Goal: Task Accomplishment & Management: Complete application form

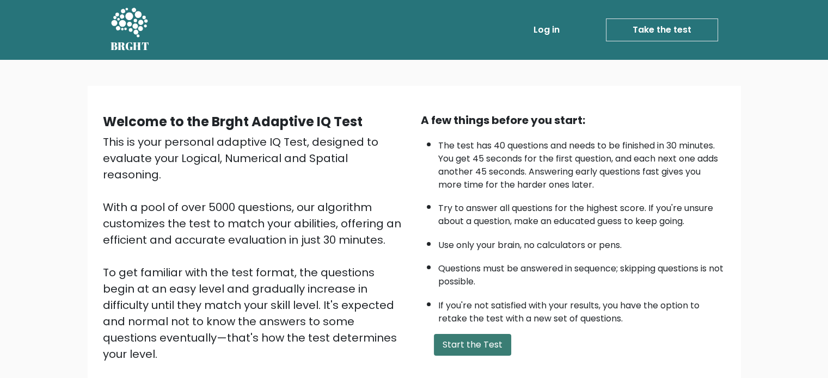
click at [484, 341] on button "Start the Test" at bounding box center [472, 345] width 77 height 22
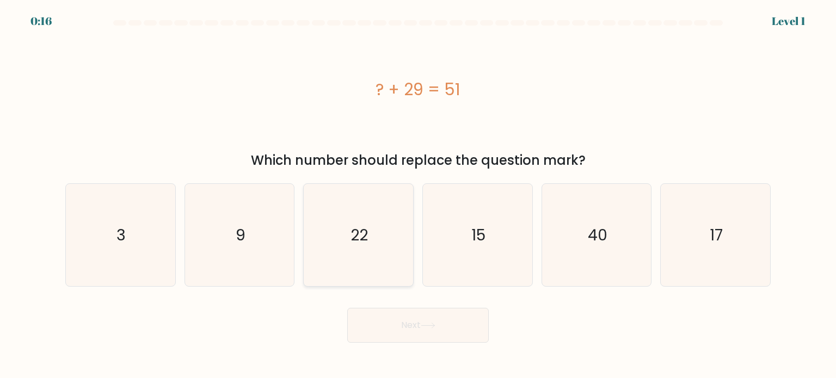
click at [394, 250] on icon "22" at bounding box center [358, 235] width 102 height 102
click at [418, 195] on input "c. 22" at bounding box center [418, 192] width 1 height 5
radio input "true"
click at [423, 331] on button "Next" at bounding box center [418, 325] width 142 height 35
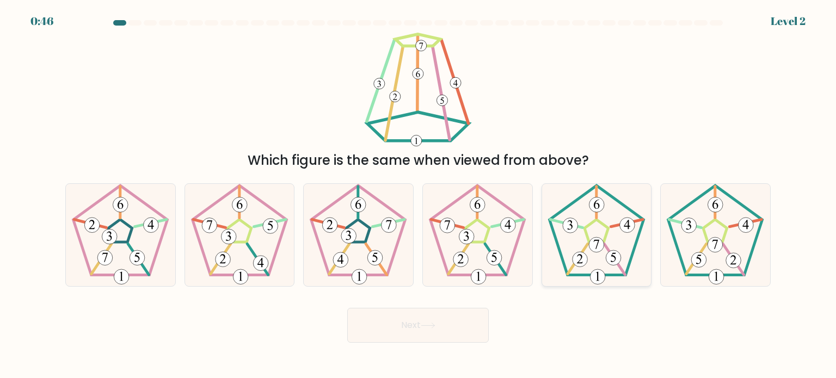
click at [589, 274] on 170 at bounding box center [596, 231] width 94 height 90
click at [419, 195] on input "e." at bounding box center [418, 192] width 1 height 5
radio input "true"
click at [424, 326] on icon at bounding box center [428, 326] width 15 height 6
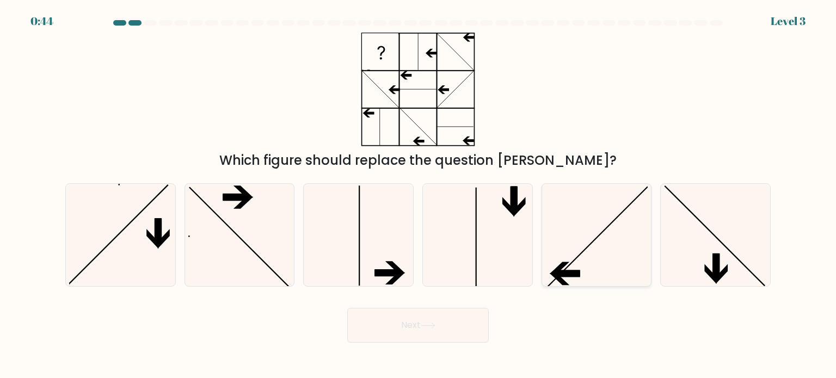
click at [602, 239] on icon at bounding box center [597, 235] width 102 height 102
click at [419, 195] on input "e." at bounding box center [418, 192] width 1 height 5
radio input "true"
click at [418, 327] on button "Next" at bounding box center [418, 325] width 142 height 35
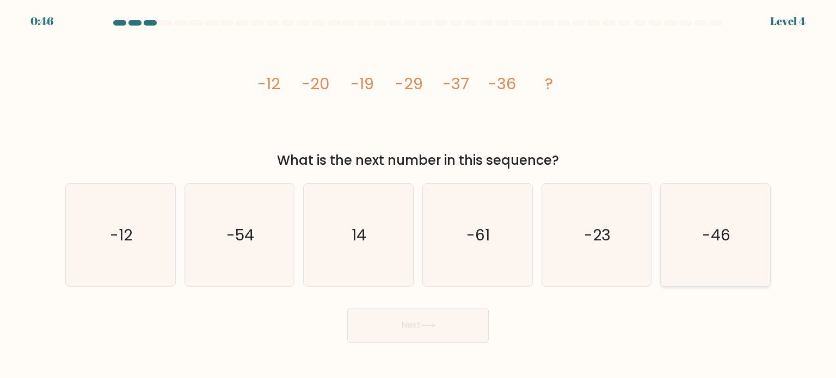
click at [738, 240] on icon "-46" at bounding box center [715, 235] width 102 height 102
click at [419, 195] on input "f. -46" at bounding box center [418, 192] width 1 height 5
radio input "true"
click at [434, 311] on button "Next" at bounding box center [418, 325] width 142 height 35
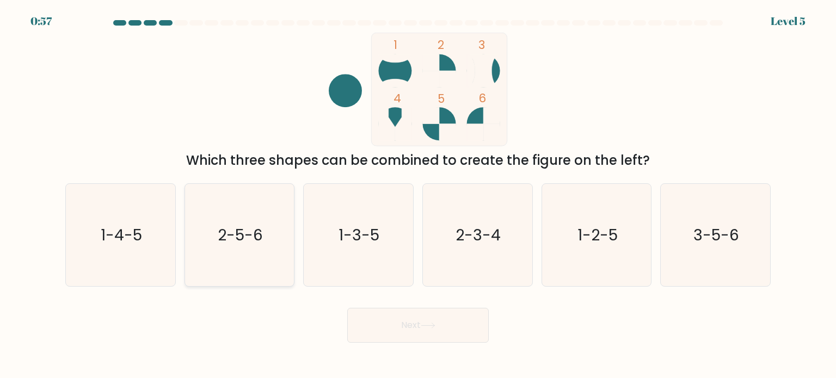
click at [264, 236] on icon "2-5-6" at bounding box center [239, 235] width 102 height 102
click at [418, 195] on input "b. 2-5-6" at bounding box center [418, 192] width 1 height 5
radio input "true"
click at [434, 331] on button "Next" at bounding box center [418, 325] width 142 height 35
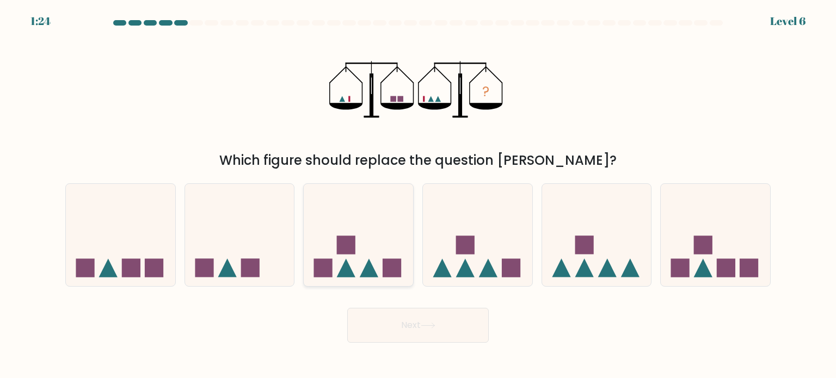
click at [378, 261] on icon at bounding box center [358, 235] width 109 height 90
click at [418, 195] on input "c." at bounding box center [418, 192] width 1 height 5
radio input "true"
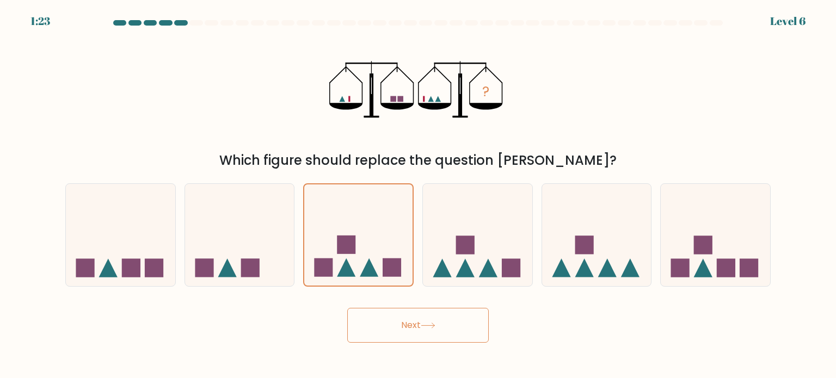
click at [436, 321] on button "Next" at bounding box center [418, 325] width 142 height 35
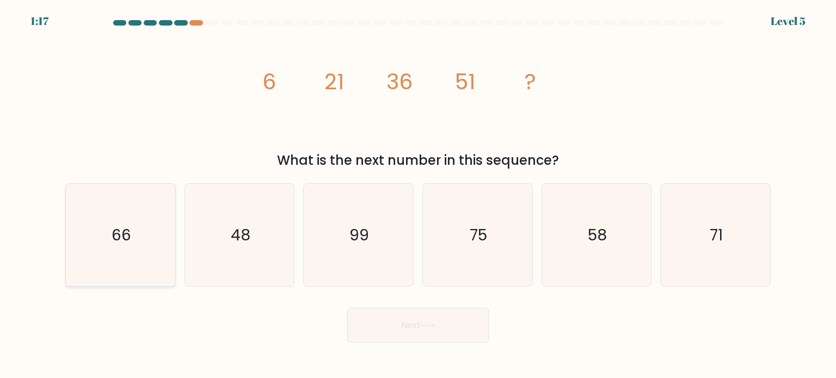
click at [96, 230] on icon "66" at bounding box center [120, 235] width 102 height 102
click at [418, 195] on input "a. 66" at bounding box center [418, 192] width 1 height 5
radio input "true"
click at [425, 320] on button "Next" at bounding box center [418, 325] width 142 height 35
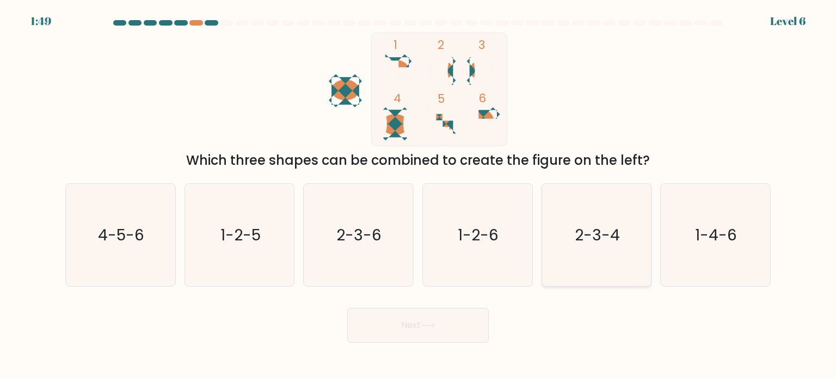
click at [594, 235] on text "2-3-4" at bounding box center [597, 235] width 45 height 22
click at [419, 195] on input "e. 2-3-4" at bounding box center [418, 192] width 1 height 5
radio input "true"
click at [406, 334] on button "Next" at bounding box center [418, 325] width 142 height 35
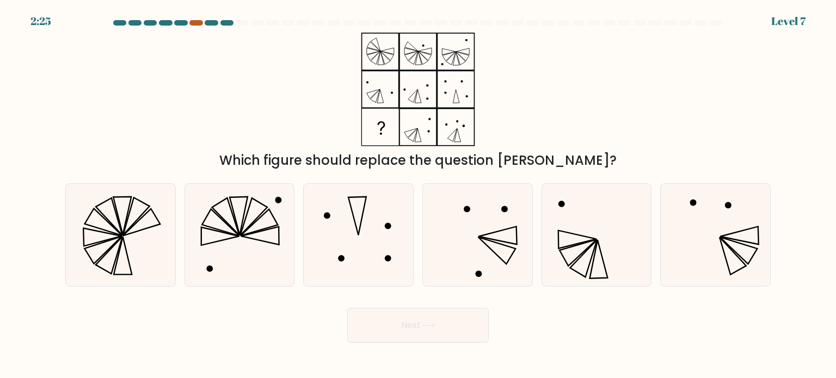
click at [199, 23] on div at bounding box center [196, 22] width 13 height 5
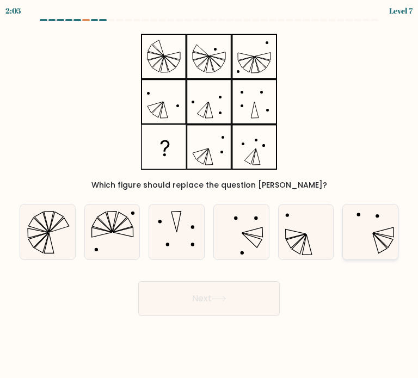
click at [362, 234] on icon at bounding box center [370, 232] width 55 height 55
click at [210, 195] on input "f." at bounding box center [209, 192] width 1 height 5
radio input "true"
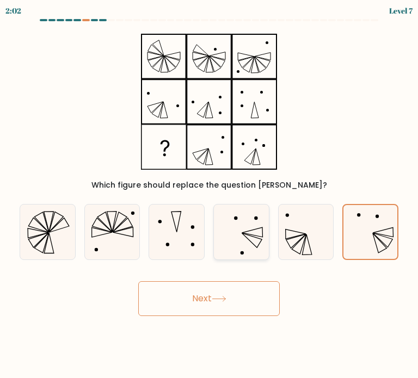
click at [229, 237] on icon at bounding box center [241, 232] width 55 height 55
click at [210, 195] on input "d." at bounding box center [209, 192] width 1 height 5
radio input "true"
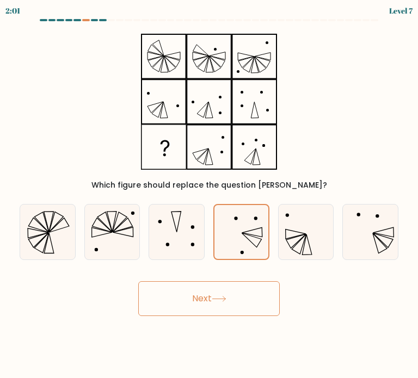
click at [242, 289] on button "Next" at bounding box center [209, 299] width 142 height 35
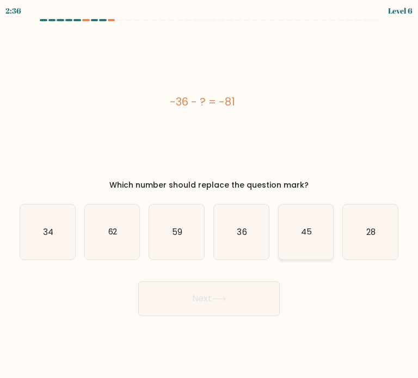
click at [319, 234] on icon "45" at bounding box center [306, 232] width 55 height 55
click at [210, 195] on input "e. 45" at bounding box center [209, 192] width 1 height 5
radio input "true"
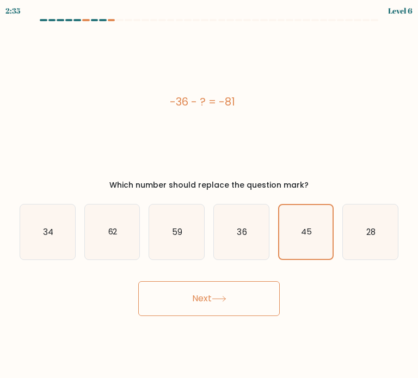
click at [244, 282] on button "Next" at bounding box center [209, 299] width 142 height 35
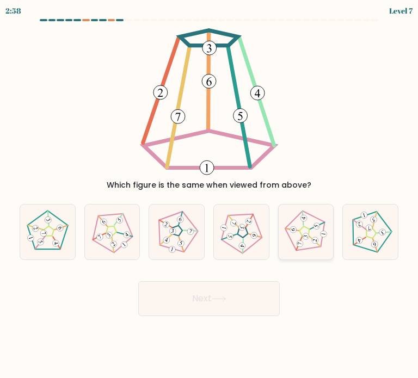
click at [301, 235] on 191 at bounding box center [303, 231] width 11 height 11
click at [210, 195] on input "e." at bounding box center [209, 192] width 1 height 5
radio input "true"
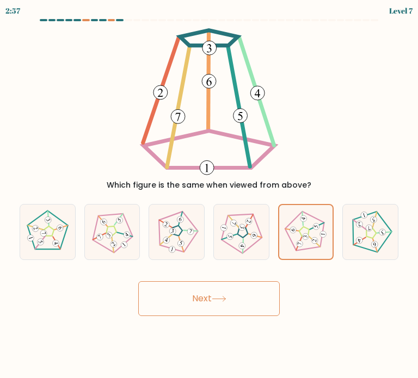
click at [258, 282] on button "Next" at bounding box center [209, 299] width 142 height 35
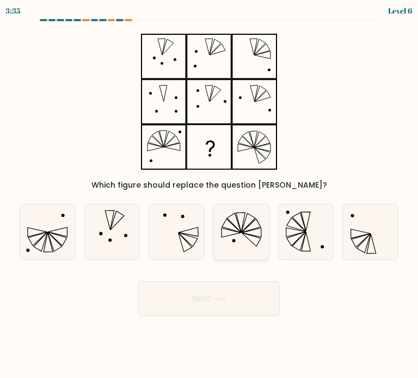
click at [242, 229] on icon at bounding box center [248, 222] width 14 height 19
click at [210, 195] on input "d." at bounding box center [209, 192] width 1 height 5
radio input "true"
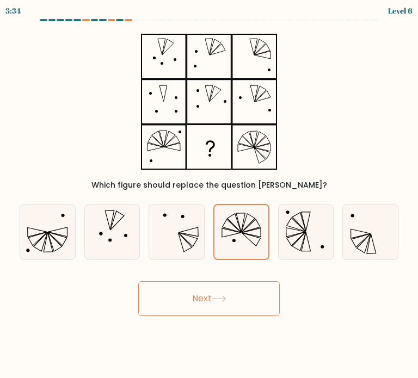
click at [230, 301] on button "Next" at bounding box center [209, 299] width 142 height 35
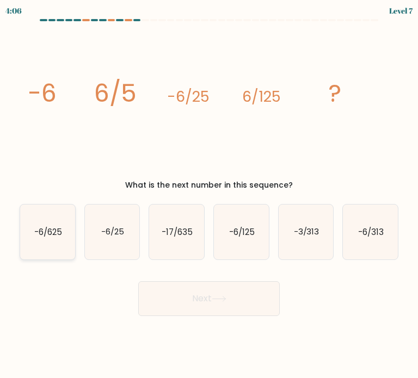
click at [52, 236] on text "-6/625" at bounding box center [48, 231] width 28 height 11
click at [209, 195] on input "a. -6/625" at bounding box center [209, 192] width 1 height 5
radio input "true"
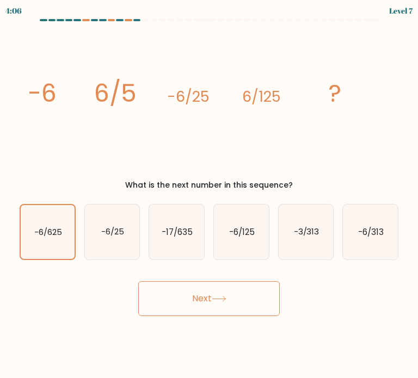
click at [230, 274] on div "Next" at bounding box center [209, 294] width 392 height 43
click at [230, 294] on button "Next" at bounding box center [209, 299] width 142 height 35
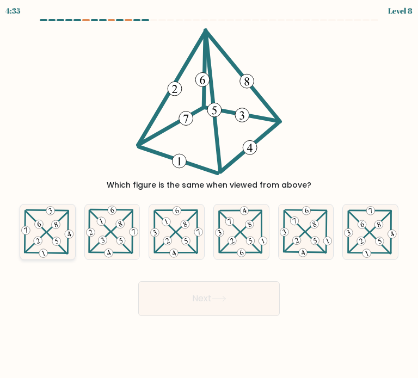
click at [54, 228] on 464 at bounding box center [56, 224] width 11 height 11
click at [209, 195] on input "a." at bounding box center [209, 192] width 1 height 5
radio input "true"
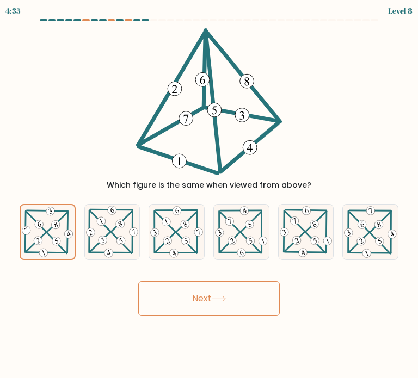
click at [211, 292] on button "Next" at bounding box center [209, 299] width 142 height 35
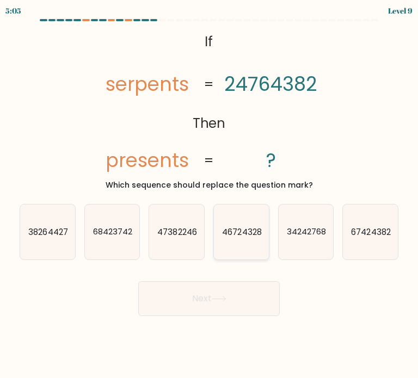
drag, startPoint x: 258, startPoint y: 236, endPoint x: 212, endPoint y: 296, distance: 74.9
click at [258, 237] on text "46724328" at bounding box center [241, 231] width 39 height 11
click at [210, 195] on input "d. 46724328" at bounding box center [209, 192] width 1 height 5
radio input "true"
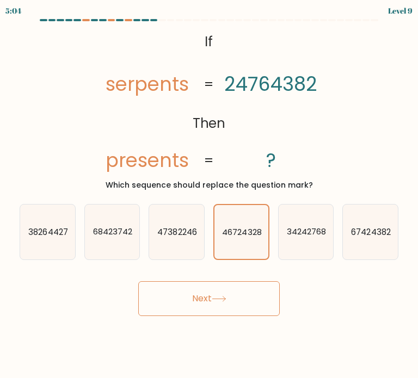
click at [213, 306] on button "Next" at bounding box center [209, 299] width 142 height 35
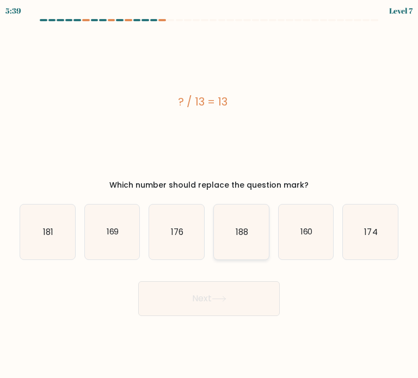
click at [243, 231] on text "188" at bounding box center [242, 231] width 13 height 11
click at [210, 195] on input "d. 188" at bounding box center [209, 192] width 1 height 5
radio input "true"
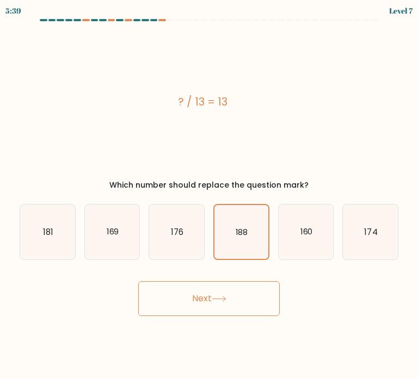
click at [240, 286] on button "Next" at bounding box center [209, 299] width 142 height 35
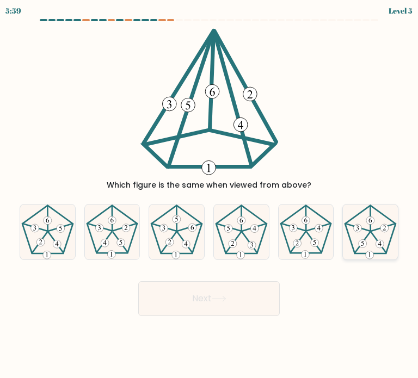
click at [374, 240] on icon at bounding box center [370, 232] width 55 height 55
click at [210, 195] on input "f." at bounding box center [209, 192] width 1 height 5
radio input "true"
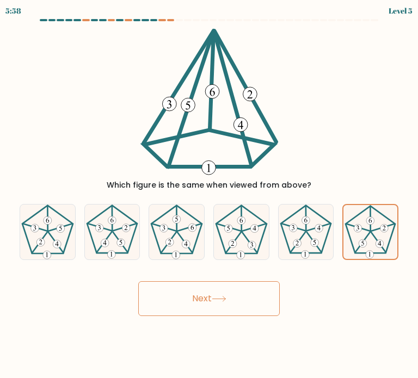
click at [198, 291] on button "Next" at bounding box center [209, 299] width 142 height 35
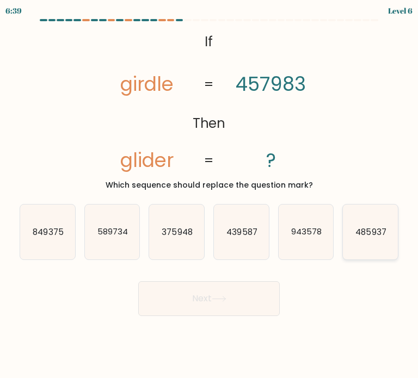
click at [364, 232] on text "485937" at bounding box center [371, 231] width 30 height 11
click at [210, 195] on input "f. 485937" at bounding box center [209, 192] width 1 height 5
radio input "true"
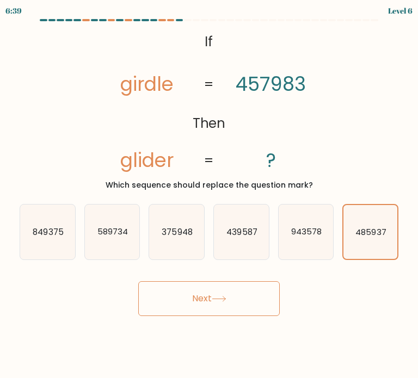
click at [222, 298] on icon at bounding box center [219, 299] width 15 height 6
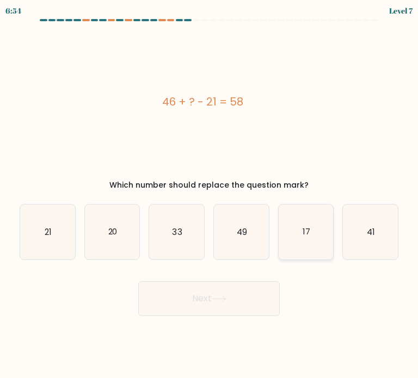
click at [318, 237] on icon "17" at bounding box center [306, 232] width 55 height 55
click at [210, 195] on input "e. 17" at bounding box center [209, 192] width 1 height 5
radio input "true"
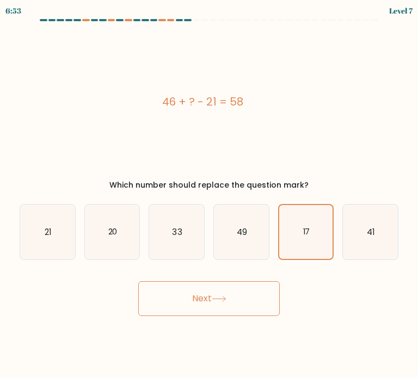
click at [191, 328] on body "6:53 Level 7 a." at bounding box center [209, 189] width 418 height 378
click at [205, 300] on button "Next" at bounding box center [209, 299] width 142 height 35
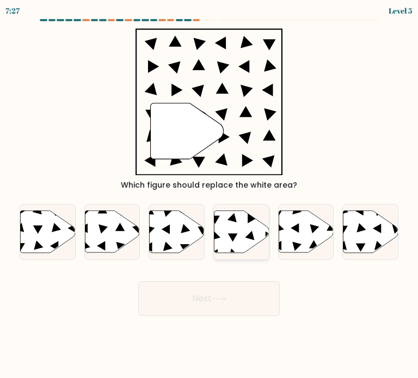
click at [229, 235] on icon at bounding box center [241, 232] width 55 height 42
click at [210, 195] on input "d." at bounding box center [209, 192] width 1 height 5
radio input "true"
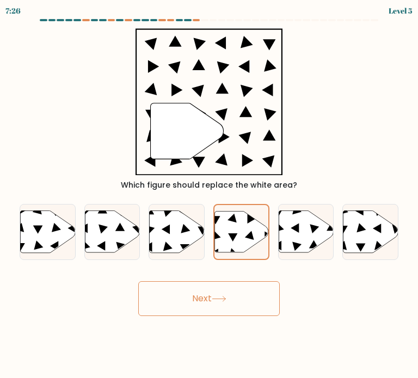
click at [225, 285] on button "Next" at bounding box center [209, 299] width 142 height 35
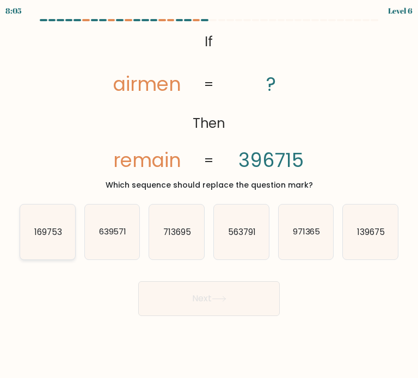
click at [35, 246] on icon "169753" at bounding box center [47, 232] width 55 height 55
click at [209, 195] on input "a. 169753" at bounding box center [209, 192] width 1 height 5
radio input "true"
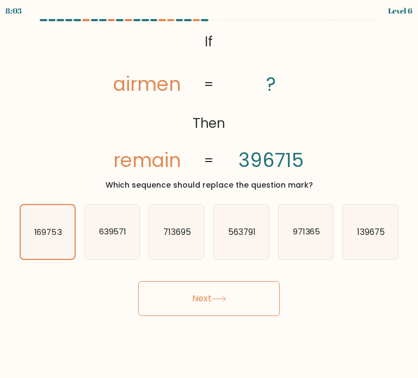
click at [200, 296] on button "Next" at bounding box center [209, 299] width 142 height 35
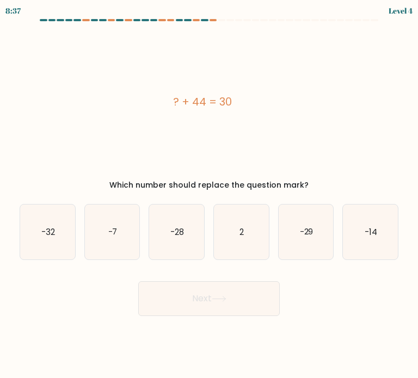
click at [402, 233] on div "f. -14" at bounding box center [370, 232] width 65 height 56
click at [375, 234] on text "-14" at bounding box center [371, 231] width 13 height 11
click at [210, 195] on input "f. -14" at bounding box center [209, 192] width 1 height 5
radio input "true"
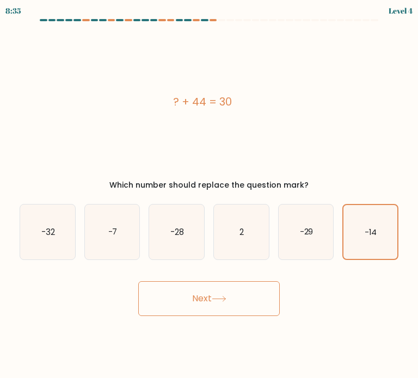
click at [235, 283] on button "Next" at bounding box center [209, 299] width 142 height 35
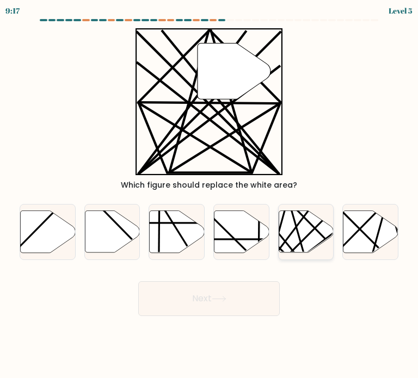
click at [296, 234] on icon at bounding box center [306, 232] width 55 height 42
click at [210, 195] on input "e." at bounding box center [209, 192] width 1 height 5
radio input "true"
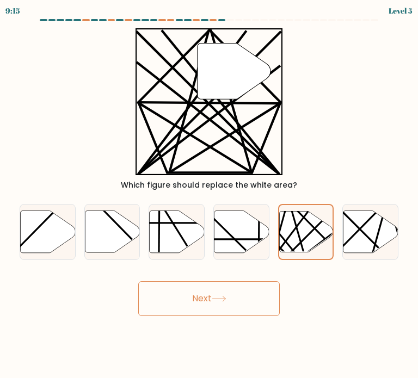
click at [222, 285] on button "Next" at bounding box center [209, 299] width 142 height 35
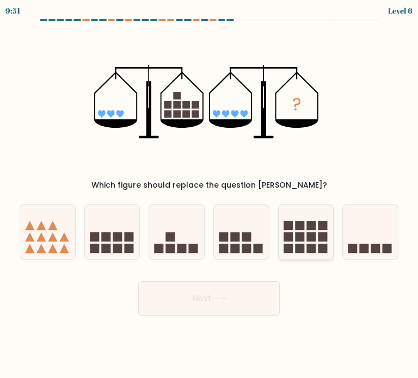
click at [312, 243] on icon at bounding box center [306, 232] width 55 height 45
click at [210, 195] on input "e." at bounding box center [209, 192] width 1 height 5
radio input "true"
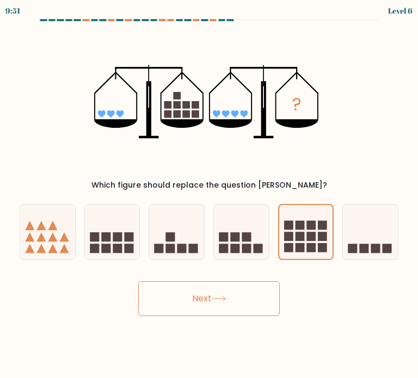
click at [229, 285] on button "Next" at bounding box center [209, 299] width 142 height 35
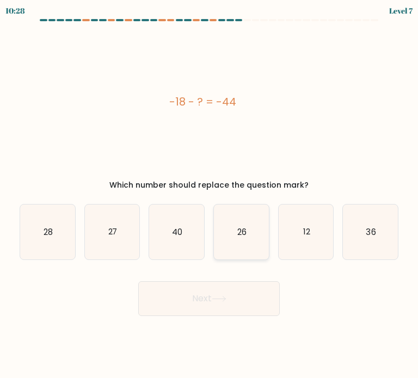
click at [253, 222] on icon "26" at bounding box center [241, 232] width 55 height 55
click at [210, 195] on input "d. 26" at bounding box center [209, 192] width 1 height 5
radio input "true"
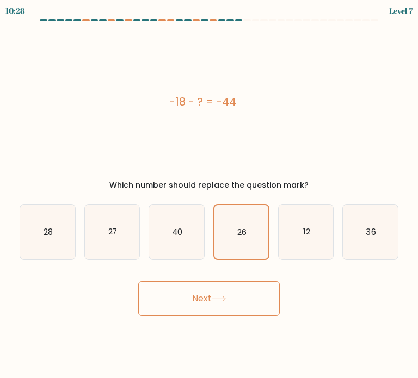
click at [232, 295] on button "Next" at bounding box center [209, 299] width 142 height 35
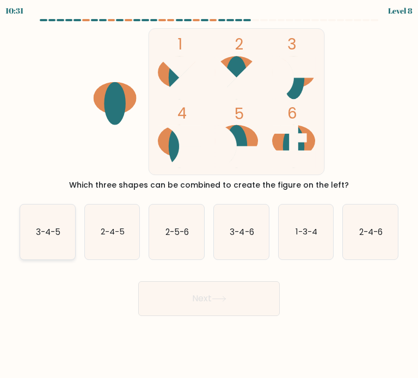
click at [58, 233] on text "3-4-5" at bounding box center [48, 231] width 25 height 11
click at [209, 195] on input "a. 3-4-5" at bounding box center [209, 192] width 1 height 5
radio input "true"
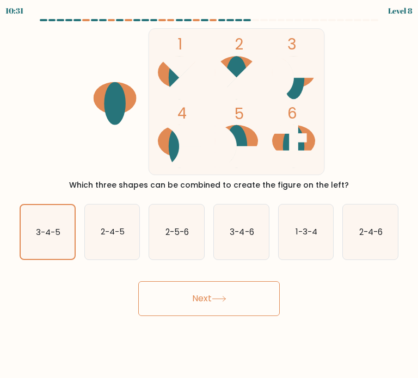
click at [209, 283] on button "Next" at bounding box center [209, 299] width 142 height 35
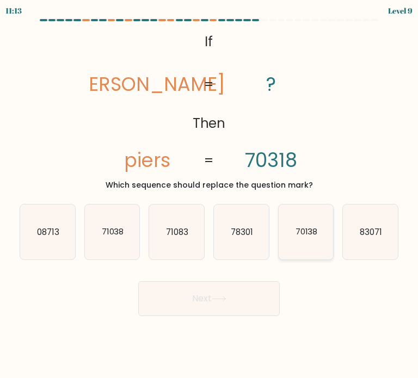
click at [311, 224] on icon "70138" at bounding box center [306, 232] width 55 height 55
click at [210, 195] on input "e. 70138" at bounding box center [209, 192] width 1 height 5
radio input "true"
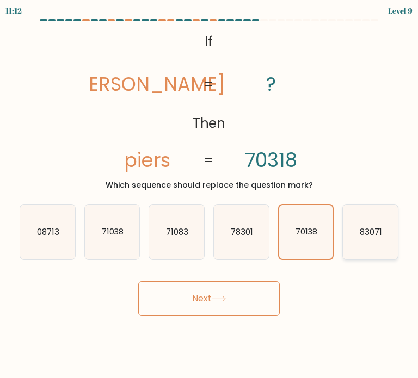
click at [367, 230] on text "83071" at bounding box center [371, 231] width 22 height 11
click at [210, 195] on input "f. 83071" at bounding box center [209, 192] width 1 height 5
radio input "true"
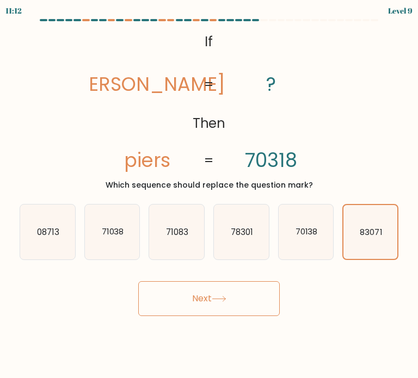
click at [245, 303] on button "Next" at bounding box center [209, 299] width 142 height 35
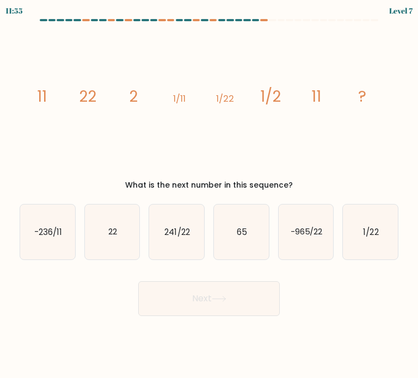
click at [117, 128] on icon "image/svg+xml 11 22 2 1/11 1/22 1/2 11 ?" at bounding box center [209, 101] width 366 height 147
click at [118, 239] on icon "22" at bounding box center [112, 232] width 55 height 55
click at [209, 195] on input "b. 22" at bounding box center [209, 192] width 1 height 5
radio input "true"
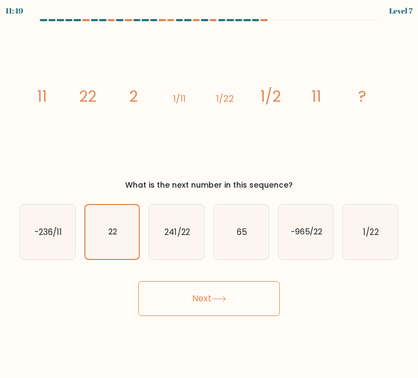
click at [194, 294] on button "Next" at bounding box center [209, 299] width 142 height 35
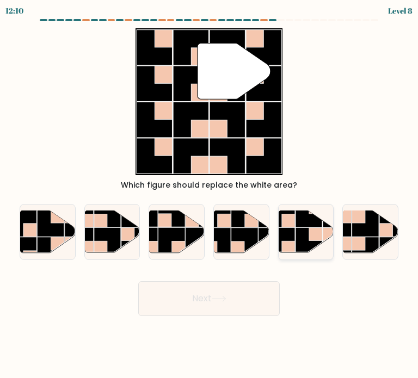
click at [296, 239] on rect at bounding box center [309, 241] width 27 height 27
click at [210, 195] on input "e." at bounding box center [209, 192] width 1 height 5
radio input "true"
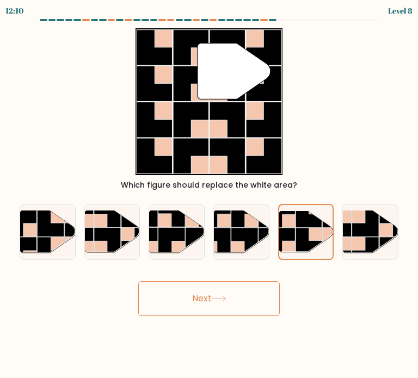
click at [222, 309] on button "Next" at bounding box center [209, 299] width 142 height 35
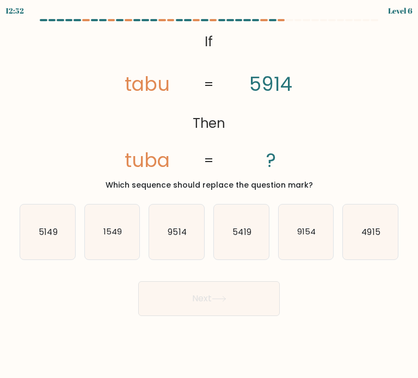
drag, startPoint x: 180, startPoint y: 237, endPoint x: 194, endPoint y: 285, distance: 49.8
click at [180, 237] on text "9514" at bounding box center [177, 231] width 19 height 11
click at [217, 331] on body "12:52 Level 6 ?" at bounding box center [209, 189] width 418 height 378
click at [149, 246] on icon "9514" at bounding box center [176, 232] width 55 height 55
click at [209, 195] on input "c. 9514" at bounding box center [209, 192] width 1 height 5
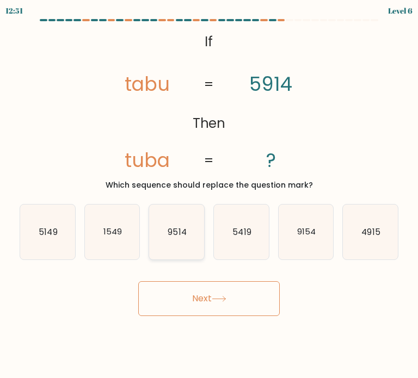
radio input "true"
click at [247, 237] on text "5419" at bounding box center [242, 231] width 19 height 11
click at [210, 195] on input "d. 5419" at bounding box center [209, 192] width 1 height 5
radio input "true"
click at [312, 249] on icon "9154" at bounding box center [306, 232] width 55 height 55
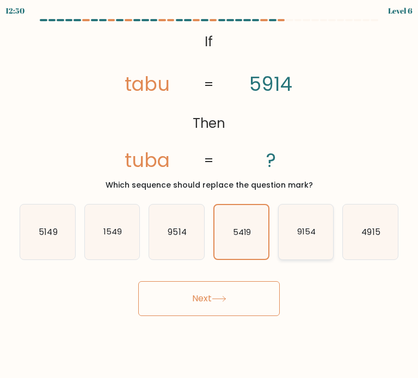
click at [210, 195] on input "e. 9154" at bounding box center [209, 192] width 1 height 5
radio input "true"
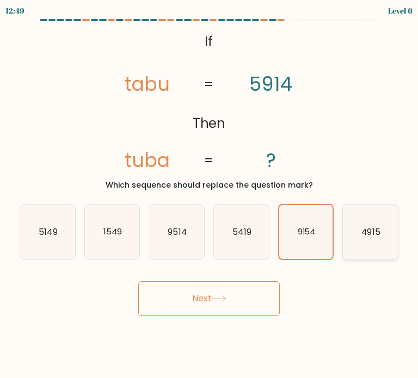
click at [387, 215] on icon "4915" at bounding box center [370, 232] width 55 height 55
click at [210, 195] on input "f. 4915" at bounding box center [209, 192] width 1 height 5
radio input "true"
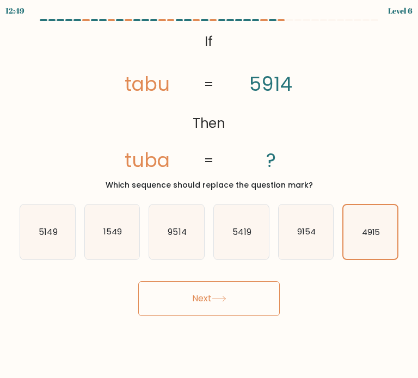
click at [216, 297] on icon at bounding box center [219, 299] width 15 height 6
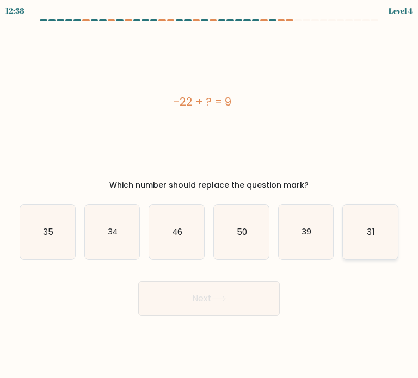
click at [386, 236] on icon "31" at bounding box center [370, 232] width 55 height 55
click at [210, 195] on input "f. 31" at bounding box center [209, 192] width 1 height 5
radio input "true"
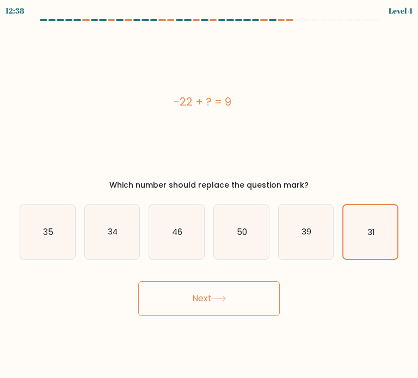
click at [229, 295] on button "Next" at bounding box center [209, 299] width 142 height 35
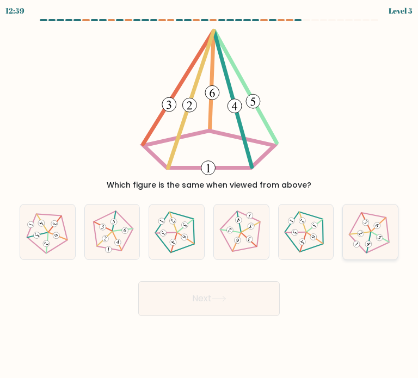
click at [369, 239] on icon at bounding box center [371, 232] width 44 height 44
click at [210, 195] on input "f." at bounding box center [209, 192] width 1 height 5
radio input "true"
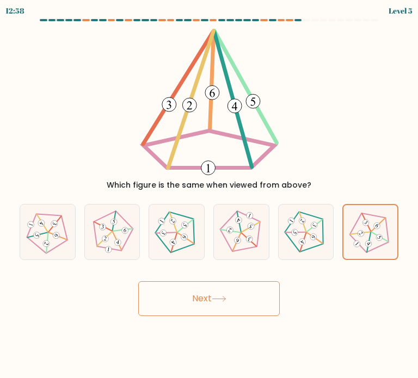
click at [225, 285] on button "Next" at bounding box center [209, 299] width 142 height 35
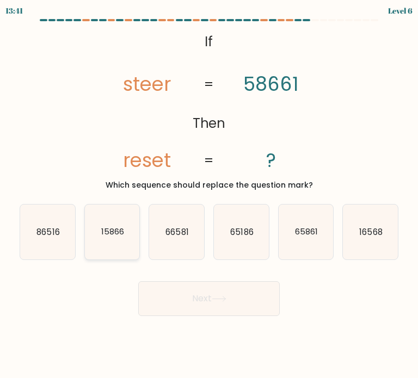
click at [107, 233] on text "15866" at bounding box center [112, 231] width 23 height 11
click at [209, 195] on input "b. 15866" at bounding box center [209, 192] width 1 height 5
radio input "true"
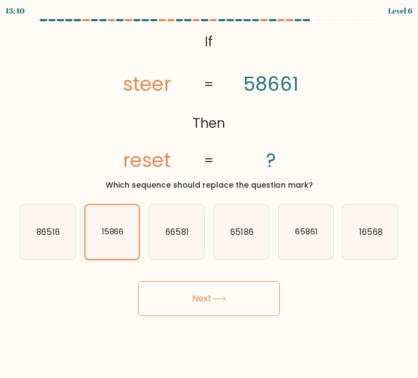
click at [95, 233] on icon "15866" at bounding box center [112, 232] width 54 height 54
click at [209, 195] on input "b. 15866" at bounding box center [209, 192] width 1 height 5
click at [186, 237] on text "66581" at bounding box center [177, 231] width 23 height 11
click at [209, 195] on input "c. 66581" at bounding box center [209, 192] width 1 height 5
radio input "true"
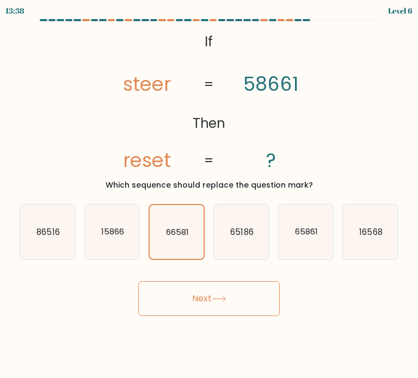
click at [221, 303] on button "Next" at bounding box center [209, 299] width 142 height 35
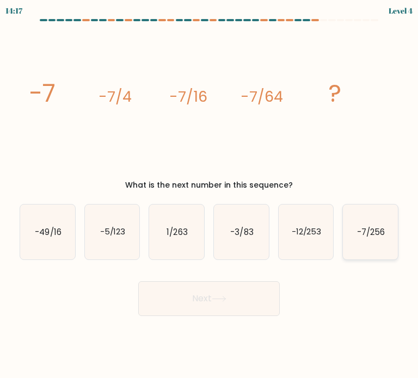
click at [374, 236] on text "-7/256" at bounding box center [371, 231] width 28 height 11
click at [210, 195] on input "f. -7/256" at bounding box center [209, 192] width 1 height 5
radio input "true"
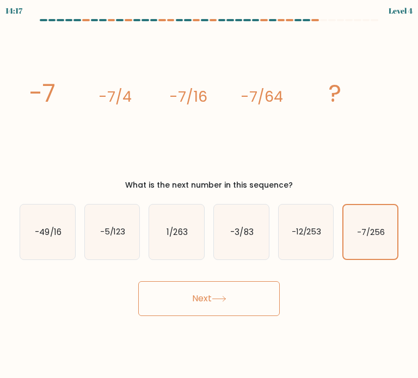
click at [258, 274] on div "Next" at bounding box center [209, 294] width 392 height 43
click at [210, 305] on button "Next" at bounding box center [209, 299] width 142 height 35
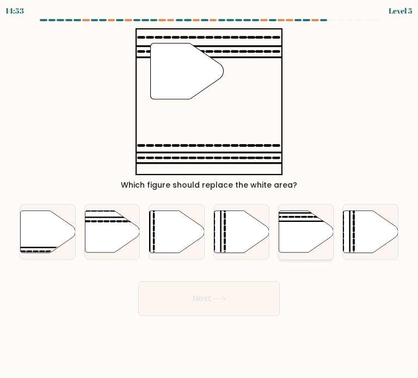
click at [295, 230] on icon at bounding box center [306, 232] width 55 height 42
click at [210, 195] on input "e." at bounding box center [209, 192] width 1 height 5
radio input "true"
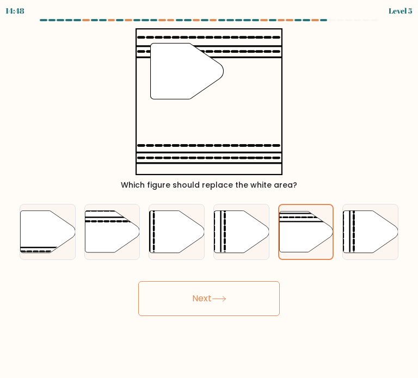
click at [194, 294] on button "Next" at bounding box center [209, 299] width 142 height 35
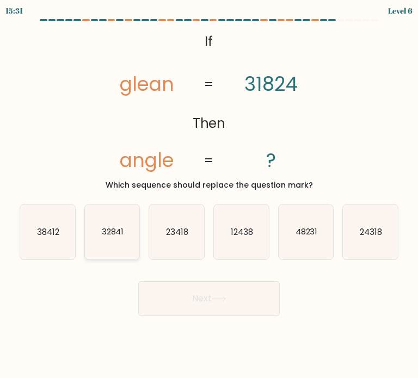
click at [121, 251] on icon "32841" at bounding box center [112, 232] width 55 height 55
click at [209, 195] on input "b. 32841" at bounding box center [209, 192] width 1 height 5
radio input "true"
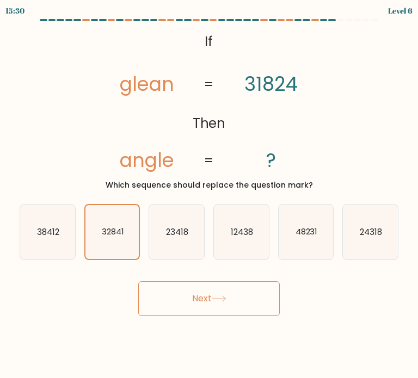
click at [203, 289] on button "Next" at bounding box center [209, 299] width 142 height 35
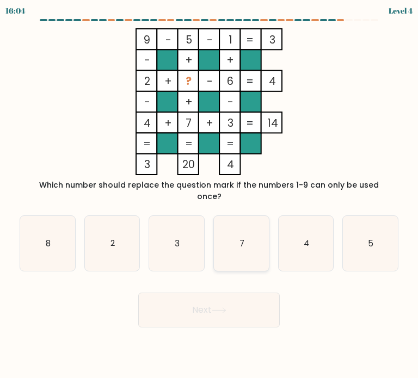
click at [254, 225] on icon "7" at bounding box center [241, 243] width 55 height 55
click at [210, 195] on input "d. 7" at bounding box center [209, 192] width 1 height 5
radio input "true"
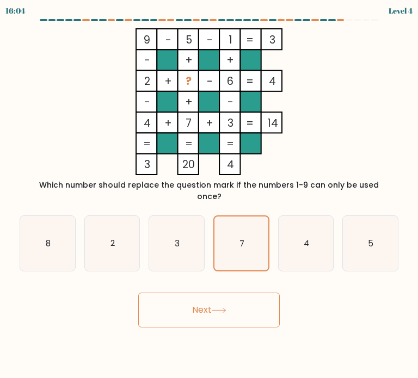
click at [228, 295] on button "Next" at bounding box center [209, 310] width 142 height 35
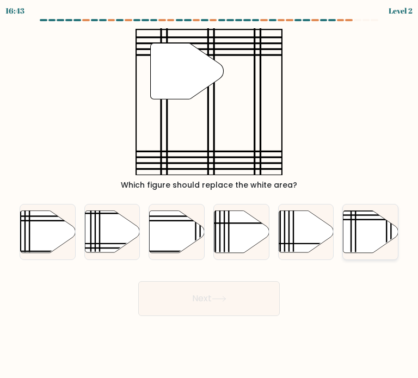
click at [360, 238] on icon at bounding box center [371, 232] width 55 height 42
click at [210, 195] on input "f." at bounding box center [209, 192] width 1 height 5
radio input "true"
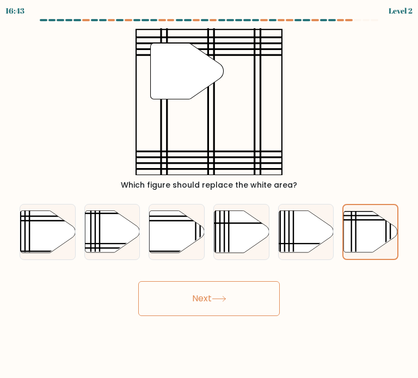
click at [187, 302] on button "Next" at bounding box center [209, 299] width 142 height 35
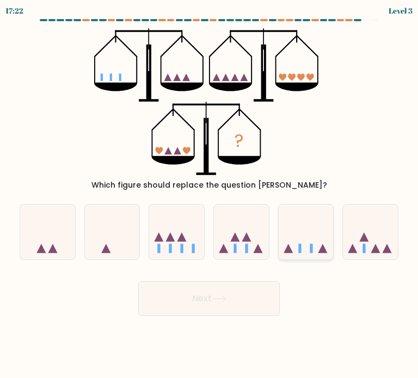
click at [288, 243] on icon at bounding box center [306, 232] width 55 height 45
click at [210, 195] on input "e." at bounding box center [209, 192] width 1 height 5
radio input "true"
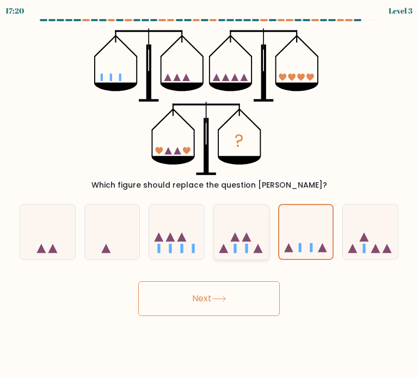
drag, startPoint x: 242, startPoint y: 239, endPoint x: 239, endPoint y: 252, distance: 13.1
click at [242, 239] on icon at bounding box center [241, 232] width 55 height 45
click at [210, 195] on input "d." at bounding box center [209, 192] width 1 height 5
radio input "true"
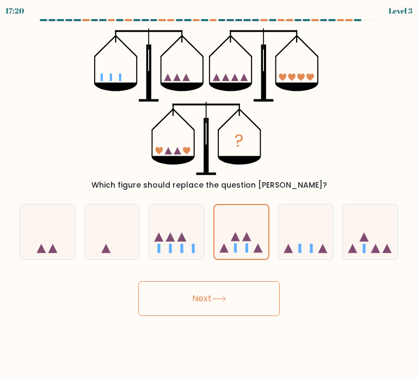
click at [224, 300] on icon at bounding box center [219, 299] width 15 height 6
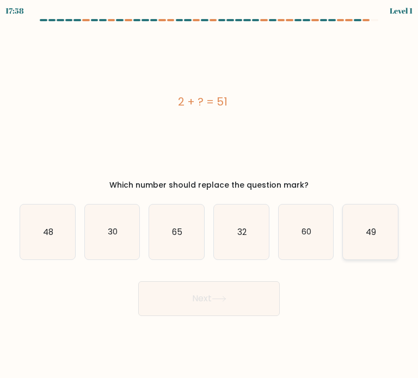
click at [380, 231] on icon "49" at bounding box center [370, 232] width 55 height 55
click at [210, 195] on input "f. 49" at bounding box center [209, 192] width 1 height 5
radio input "true"
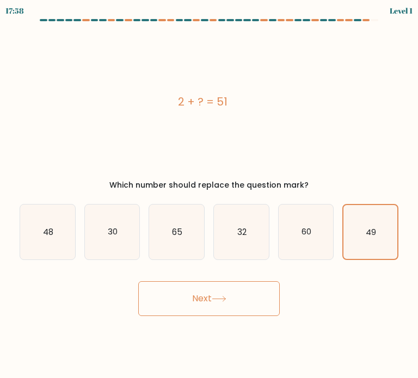
click at [265, 270] on form "a." at bounding box center [209, 167] width 418 height 297
click at [251, 286] on button "Next" at bounding box center [209, 299] width 142 height 35
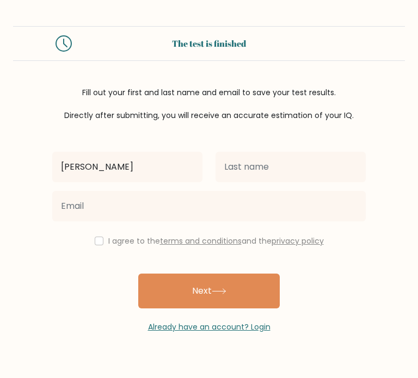
type input "[PERSON_NAME]"
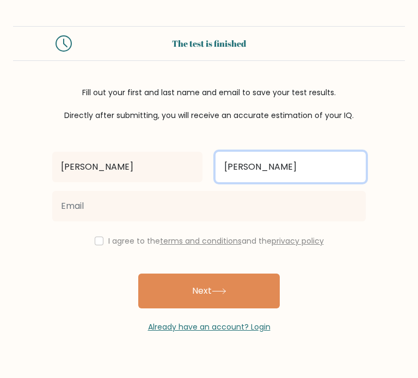
type input "[PERSON_NAME]"
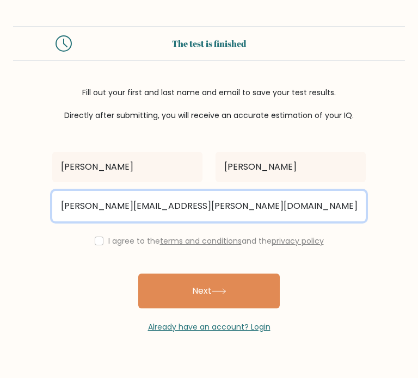
type input "ceejhay.lagman@gmail.com"
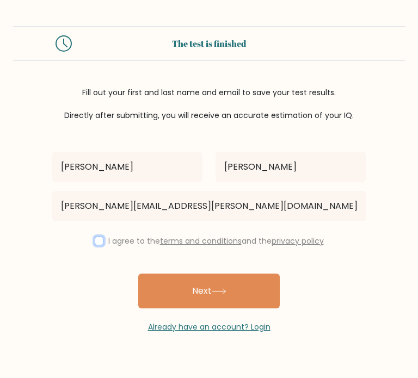
click at [95, 242] on input "checkbox" at bounding box center [99, 241] width 9 height 9
checkbox input "true"
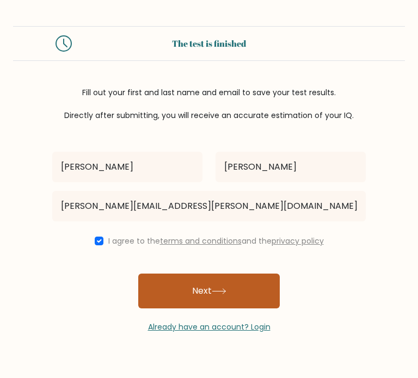
click at [194, 280] on button "Next" at bounding box center [209, 291] width 142 height 35
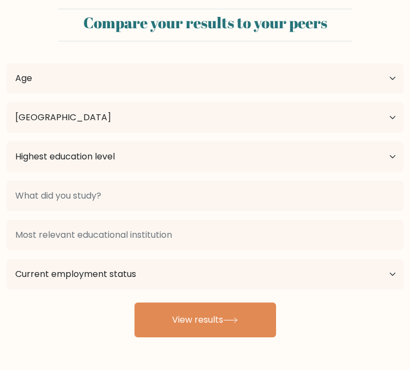
select select "PH"
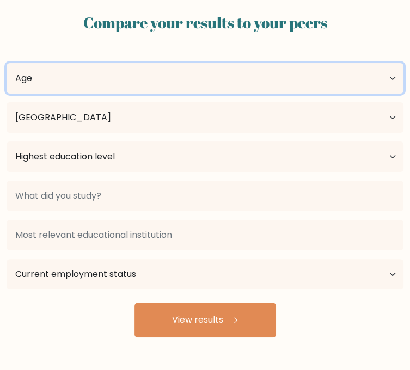
click at [170, 94] on select "Age Under 18 years old 18-24 years old 25-34 years old 35-44 years old 45-54 ye…" at bounding box center [205, 78] width 397 height 30
select select "25_34"
click at [7, 94] on select "Age Under 18 years old 18-24 years old 25-34 years old 35-44 years old 45-54 ye…" at bounding box center [205, 78] width 397 height 30
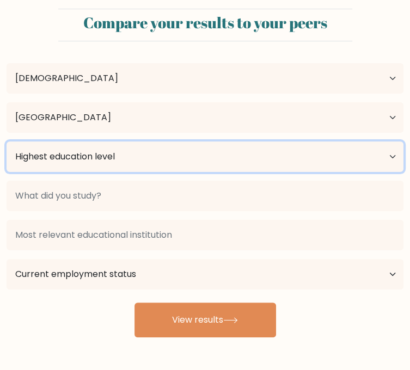
click at [77, 172] on select "Highest education level No schooling Primary Lower Secondary Upper Secondary Oc…" at bounding box center [205, 157] width 397 height 30
select select "occupation_specific"
click at [7, 172] on select "Highest education level No schooling Primary Lower Secondary Upper Secondary Oc…" at bounding box center [205, 157] width 397 height 30
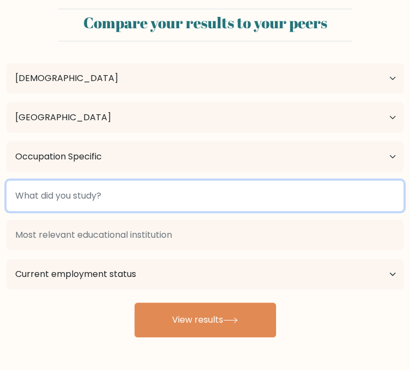
click at [274, 192] on input at bounding box center [205, 196] width 397 height 30
type input "E"
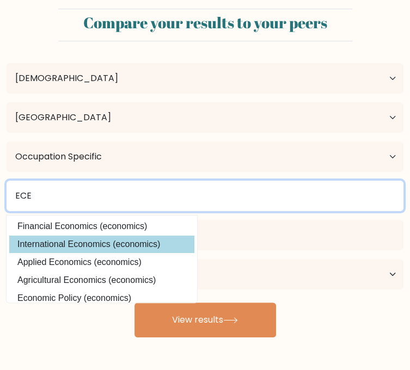
scroll to position [106, 0]
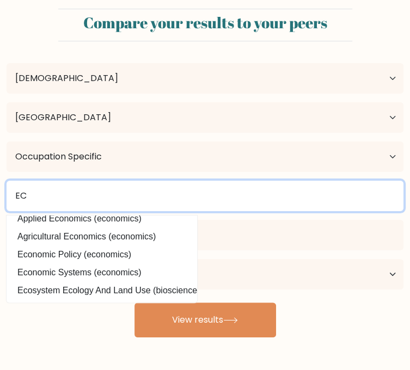
type input "E"
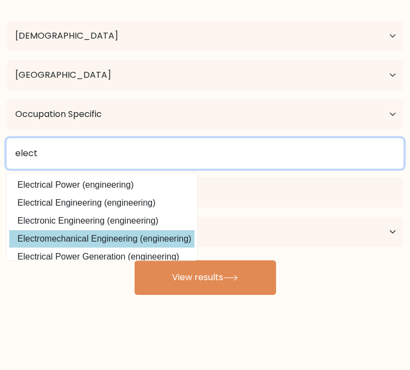
scroll to position [0, 0]
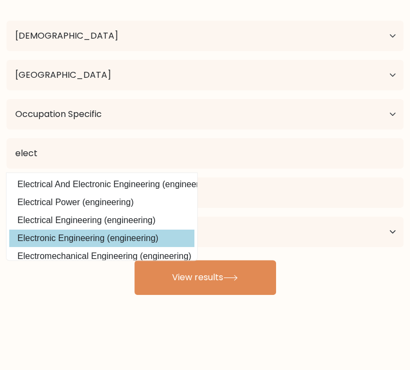
click at [194, 237] on option "Electronic Engineering (engineering)" at bounding box center [101, 238] width 185 height 17
type input "Electronic Engineering"
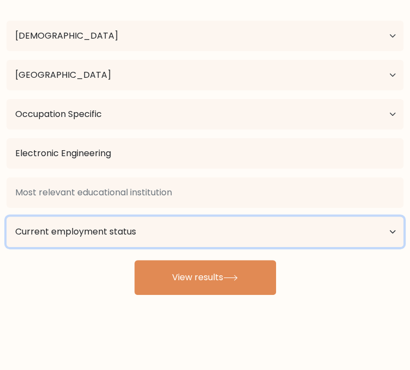
click at [241, 217] on select "Current employment status Employed Student Retired Other / prefer not to answer" at bounding box center [205, 232] width 397 height 30
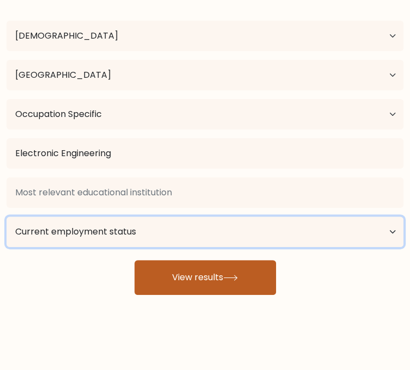
select select "other"
click at [218, 217] on select "Current employment status Employed Student Retired Other / prefer not to answer" at bounding box center [205, 232] width 397 height 30
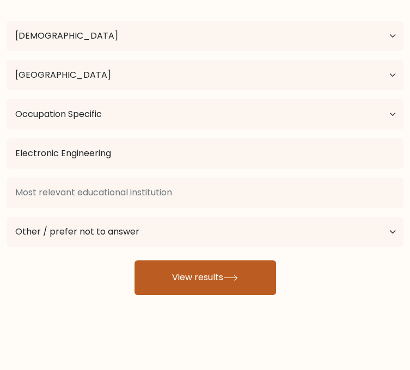
click at [204, 279] on button "View results" at bounding box center [206, 277] width 142 height 35
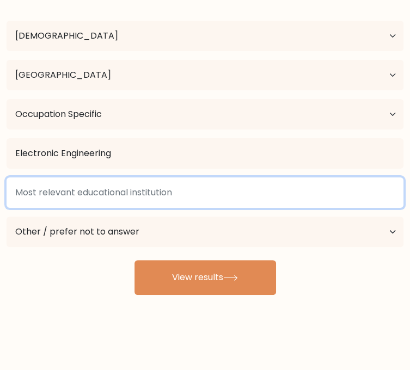
click at [97, 193] on input at bounding box center [205, 193] width 397 height 30
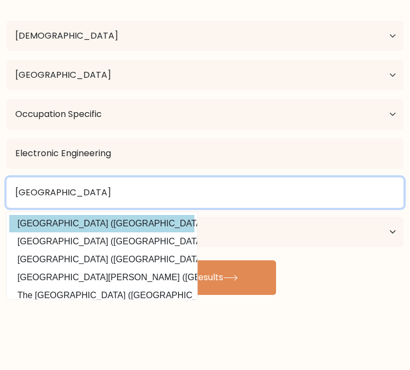
scroll to position [54, 0]
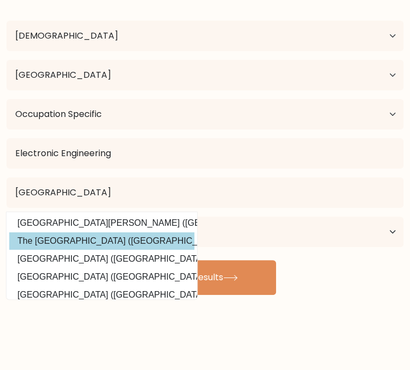
click at [91, 250] on option "The University of Manila (Philippines)" at bounding box center [101, 241] width 185 height 17
type input "The [GEOGRAPHIC_DATA]"
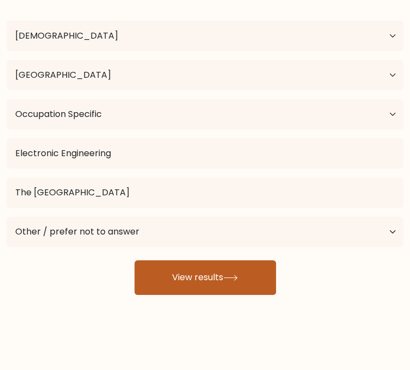
click at [185, 269] on button "View results" at bounding box center [206, 277] width 142 height 35
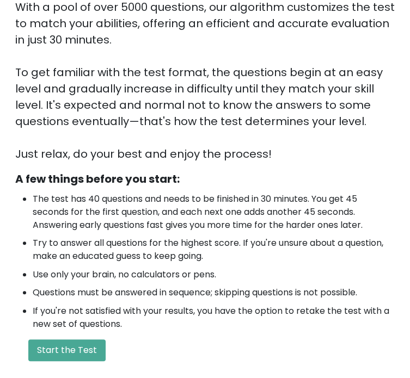
scroll to position [272, 0]
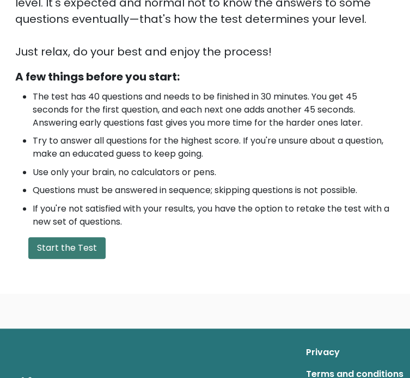
click at [106, 237] on button "Start the Test" at bounding box center [66, 248] width 77 height 22
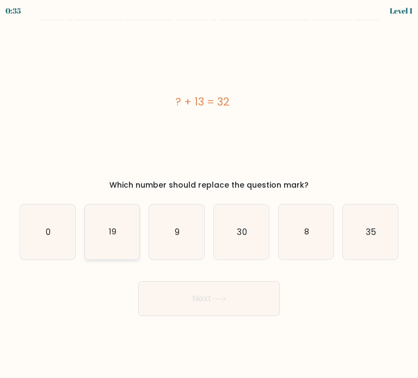
click at [114, 228] on text "19" at bounding box center [113, 231] width 8 height 11
click at [209, 195] on input "b. 19" at bounding box center [209, 192] width 1 height 5
radio input "true"
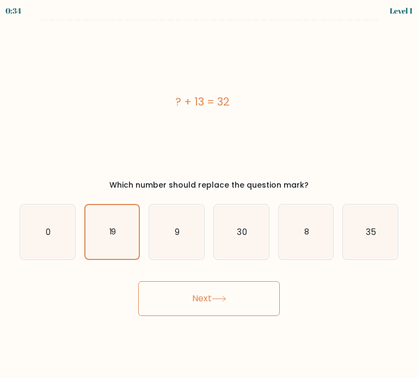
click at [225, 301] on icon at bounding box center [219, 299] width 15 height 6
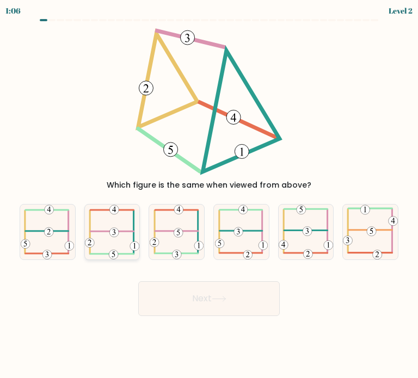
click at [111, 239] on icon at bounding box center [112, 232] width 54 height 55
click at [209, 195] on input "b." at bounding box center [209, 192] width 1 height 5
radio input "true"
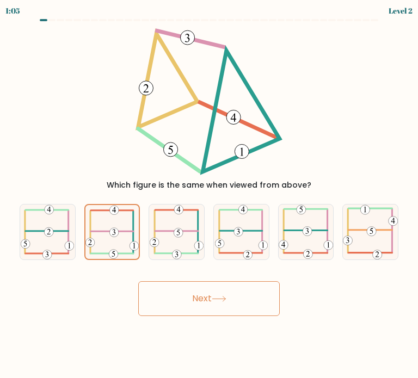
click at [196, 297] on button "Next" at bounding box center [209, 299] width 142 height 35
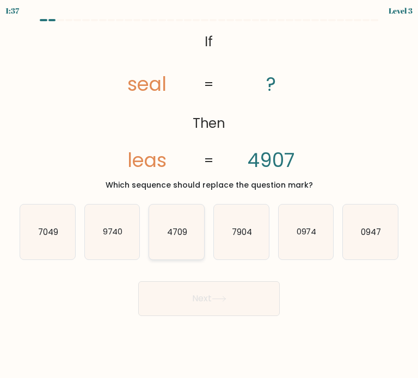
click at [178, 230] on text "4709" at bounding box center [177, 231] width 20 height 11
click at [209, 195] on input "c. 4709" at bounding box center [209, 192] width 1 height 5
radio input "true"
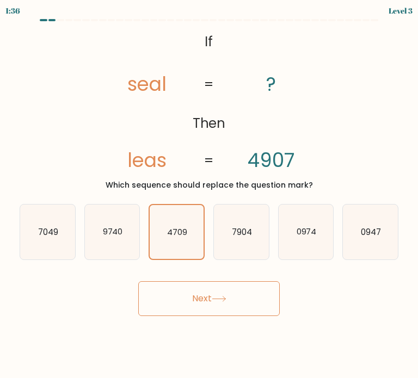
click at [212, 296] on button "Next" at bounding box center [209, 299] width 142 height 35
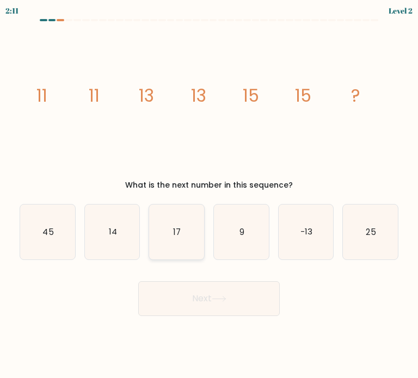
click at [176, 236] on text "17" at bounding box center [178, 231] width 8 height 11
click at [209, 195] on input "c. 17" at bounding box center [209, 192] width 1 height 5
radio input "true"
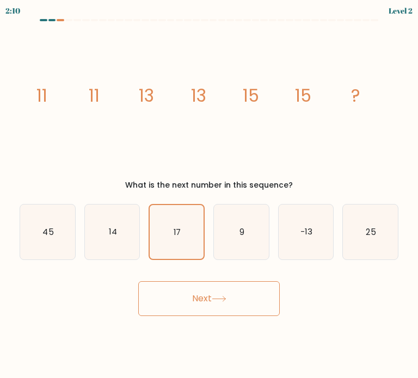
click at [206, 296] on button "Next" at bounding box center [209, 299] width 142 height 35
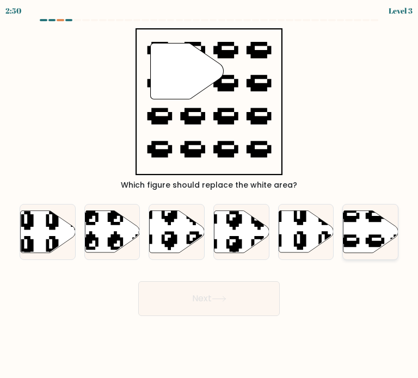
click at [376, 234] on icon at bounding box center [371, 232] width 55 height 42
click at [210, 195] on input "f." at bounding box center [209, 192] width 1 height 5
radio input "true"
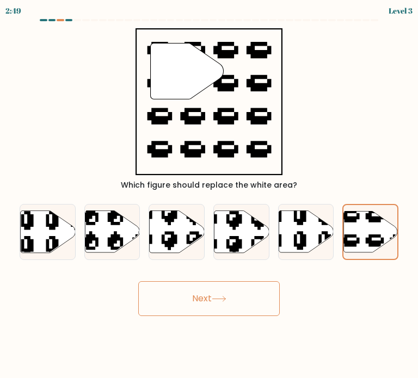
click at [213, 299] on button "Next" at bounding box center [209, 299] width 142 height 35
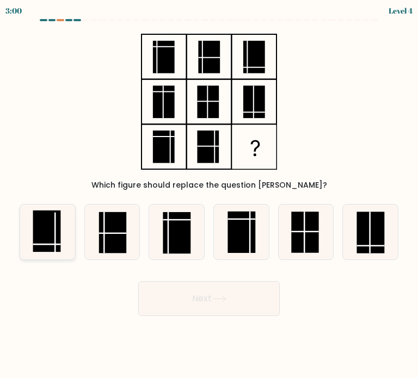
click at [34, 243] on rect at bounding box center [47, 231] width 28 height 41
click at [209, 195] on input "a." at bounding box center [209, 192] width 1 height 5
radio input "true"
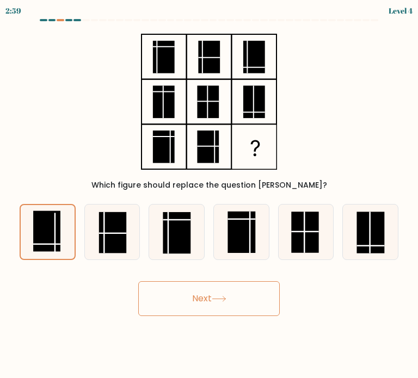
click at [189, 296] on button "Next" at bounding box center [209, 299] width 142 height 35
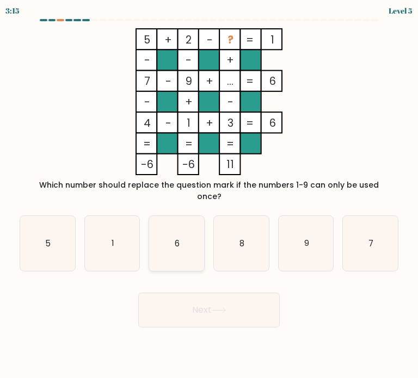
click at [181, 236] on icon "6" at bounding box center [176, 243] width 55 height 55
click at [209, 195] on input "c. 6" at bounding box center [209, 192] width 1 height 5
radio input "true"
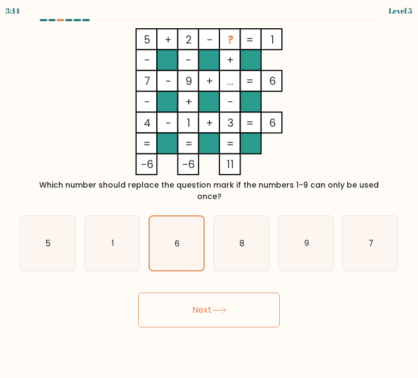
click at [213, 300] on button "Next" at bounding box center [209, 310] width 142 height 35
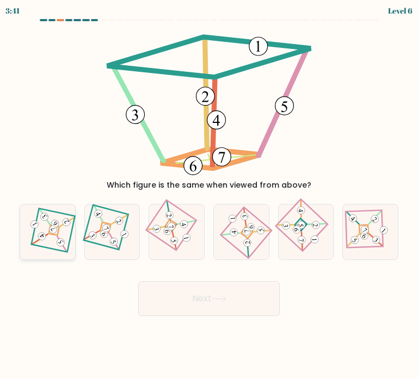
drag, startPoint x: 45, startPoint y: 229, endPoint x: 68, endPoint y: 241, distance: 25.8
click at [45, 229] on icon at bounding box center [47, 232] width 38 height 44
click at [209, 195] on input "a." at bounding box center [209, 192] width 1 height 5
radio input "true"
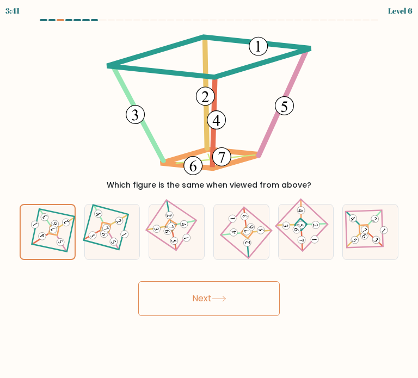
click at [216, 300] on icon at bounding box center [219, 299] width 15 height 6
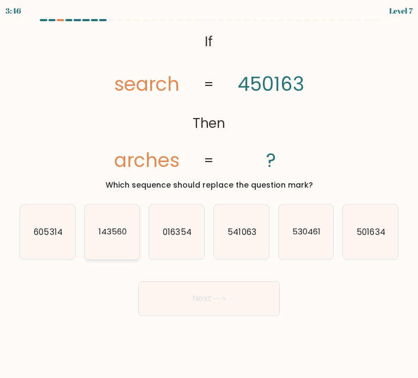
click at [111, 235] on text "143560" at bounding box center [113, 231] width 28 height 11
click at [209, 195] on input "b. 143560" at bounding box center [209, 192] width 1 height 5
radio input "true"
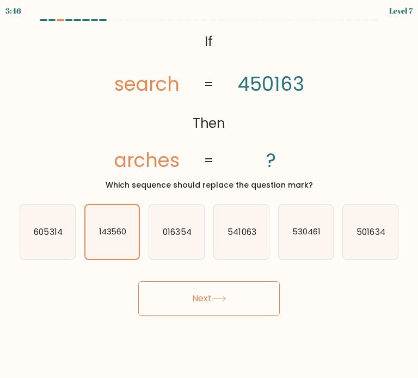
click at [226, 295] on button "Next" at bounding box center [209, 299] width 142 height 35
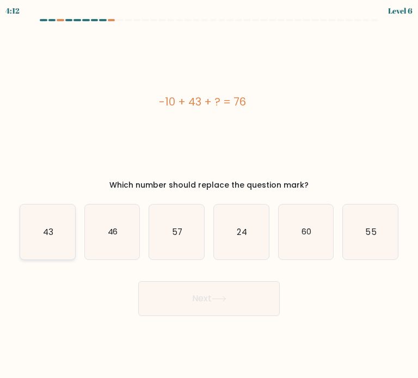
click at [67, 222] on icon "43" at bounding box center [47, 232] width 55 height 55
click at [209, 195] on input "a. 43" at bounding box center [209, 192] width 1 height 5
radio input "true"
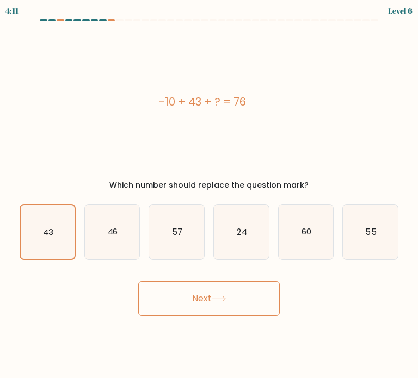
click at [197, 291] on button "Next" at bounding box center [209, 299] width 142 height 35
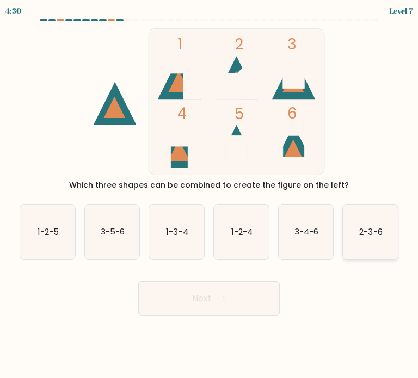
drag, startPoint x: 380, startPoint y: 241, endPoint x: 368, endPoint y: 243, distance: 11.8
click at [380, 240] on icon "2-3-6" at bounding box center [370, 232] width 55 height 55
click at [210, 195] on input "f. 2-3-6" at bounding box center [209, 192] width 1 height 5
radio input "true"
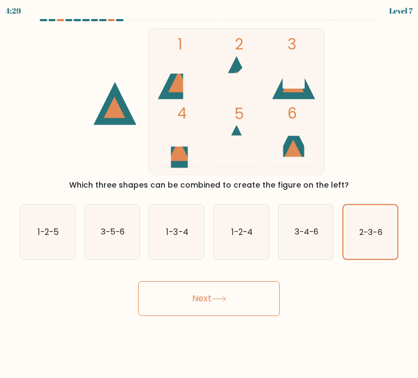
click at [197, 295] on button "Next" at bounding box center [209, 299] width 142 height 35
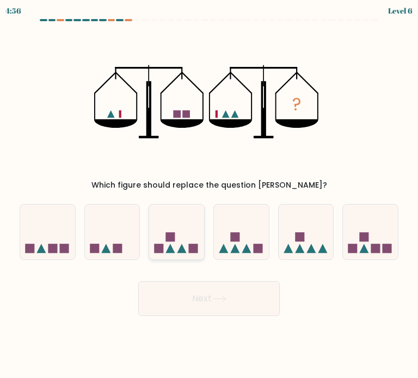
click at [187, 247] on icon at bounding box center [176, 232] width 55 height 45
click at [209, 195] on input "c." at bounding box center [209, 192] width 1 height 5
radio input "true"
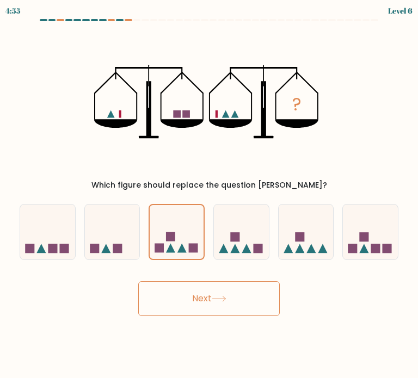
click at [211, 300] on button "Next" at bounding box center [209, 299] width 142 height 35
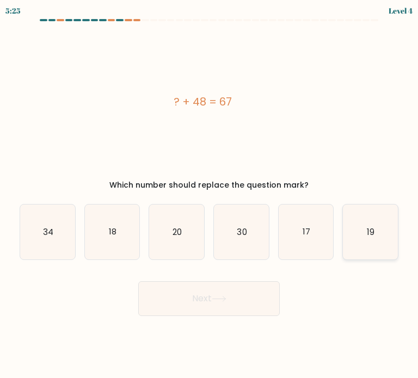
click at [364, 239] on icon "19" at bounding box center [370, 232] width 55 height 55
click at [210, 195] on input "f. 19" at bounding box center [209, 192] width 1 height 5
radio input "true"
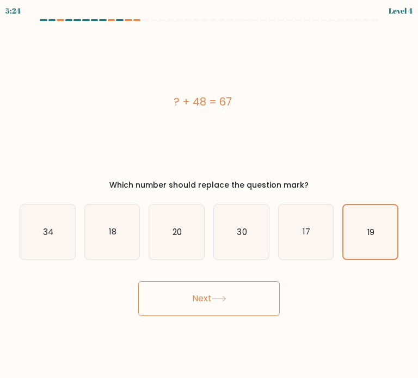
click at [214, 290] on button "Next" at bounding box center [209, 299] width 142 height 35
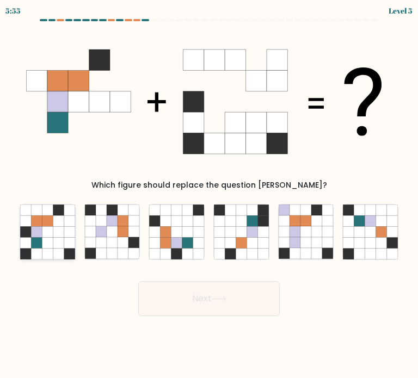
click at [52, 227] on icon at bounding box center [47, 232] width 11 height 11
click at [209, 195] on input "a." at bounding box center [209, 192] width 1 height 5
radio input "true"
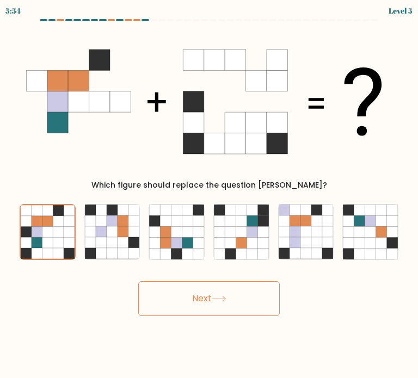
click at [223, 289] on button "Next" at bounding box center [209, 299] width 142 height 35
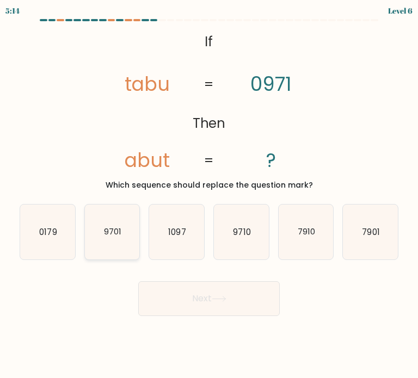
click at [111, 237] on text "9701" at bounding box center [112, 231] width 17 height 11
click at [209, 195] on input "b. 9701" at bounding box center [209, 192] width 1 height 5
radio input "true"
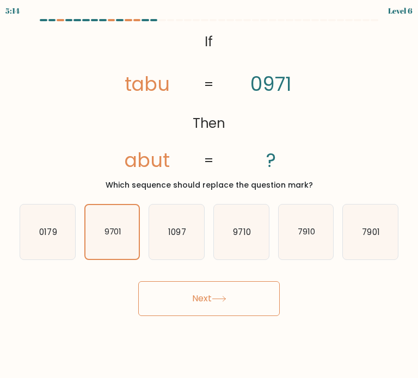
click at [207, 301] on button "Next" at bounding box center [209, 299] width 142 height 35
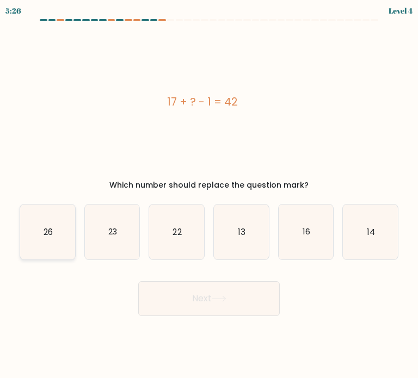
click at [45, 231] on text "26" at bounding box center [48, 231] width 9 height 11
click at [209, 195] on input "a. 26" at bounding box center [209, 192] width 1 height 5
radio input "true"
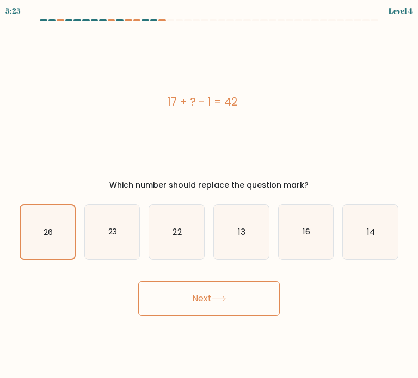
click at [207, 298] on button "Next" at bounding box center [209, 299] width 142 height 35
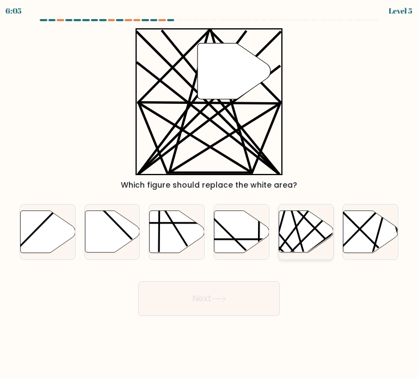
click at [310, 230] on icon at bounding box center [306, 232] width 55 height 42
click at [210, 195] on input "e." at bounding box center [209, 192] width 1 height 5
radio input "true"
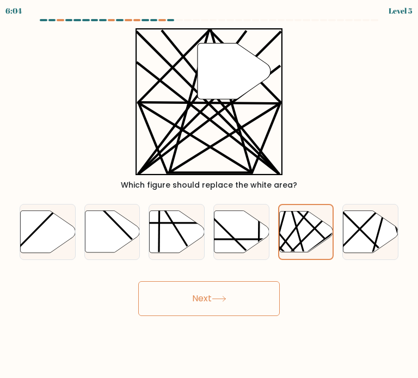
click at [234, 294] on button "Next" at bounding box center [209, 299] width 142 height 35
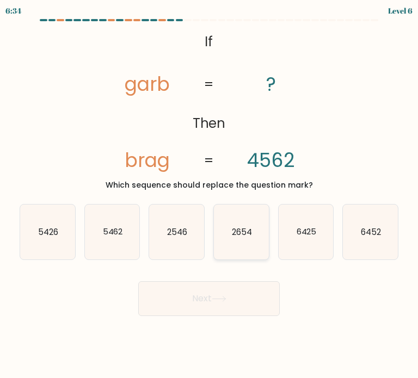
click at [236, 235] on text "2654" at bounding box center [242, 231] width 20 height 11
click at [210, 195] on input "d. 2654" at bounding box center [209, 192] width 1 height 5
radio input "true"
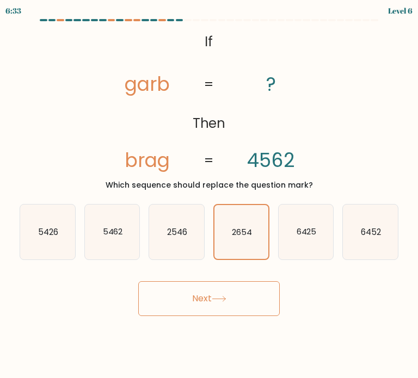
click at [225, 297] on icon at bounding box center [218, 299] width 13 height 5
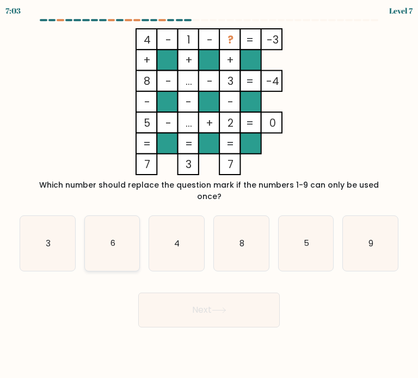
click at [115, 235] on icon "6" at bounding box center [112, 243] width 55 height 55
click at [209, 195] on input "b. 6" at bounding box center [209, 192] width 1 height 5
radio input "true"
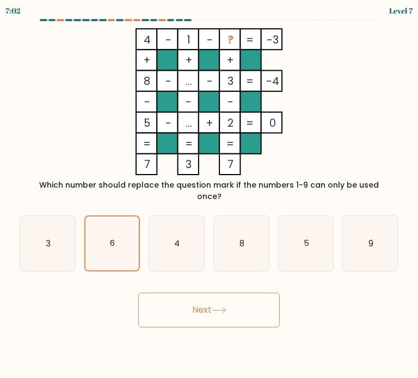
click at [215, 296] on button "Next" at bounding box center [209, 310] width 142 height 35
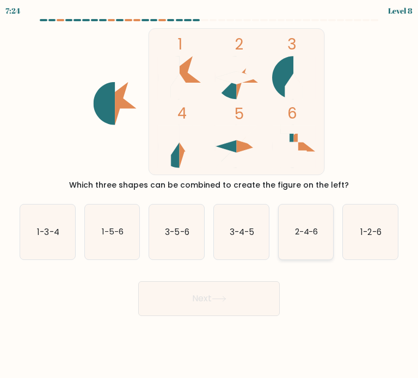
click at [298, 239] on icon "2-4-6" at bounding box center [306, 232] width 55 height 55
click at [210, 195] on input "e. 2-4-6" at bounding box center [209, 192] width 1 height 5
radio input "true"
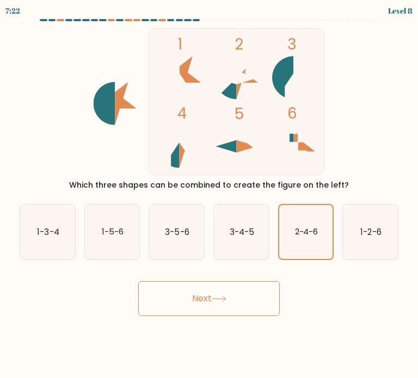
click at [229, 296] on button "Next" at bounding box center [209, 299] width 142 height 35
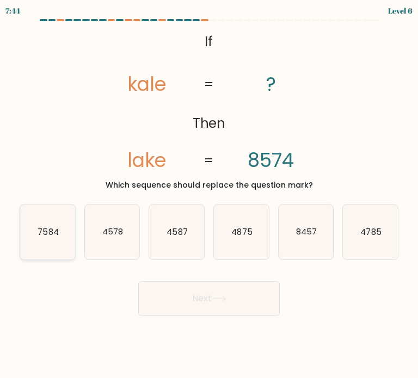
click at [65, 228] on icon "7584" at bounding box center [47, 232] width 55 height 55
click at [209, 195] on input "a. 7584" at bounding box center [209, 192] width 1 height 5
radio input "true"
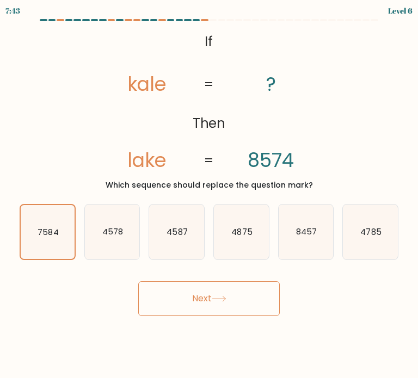
click at [253, 280] on div "Next" at bounding box center [209, 294] width 392 height 43
click at [227, 302] on icon at bounding box center [219, 299] width 15 height 6
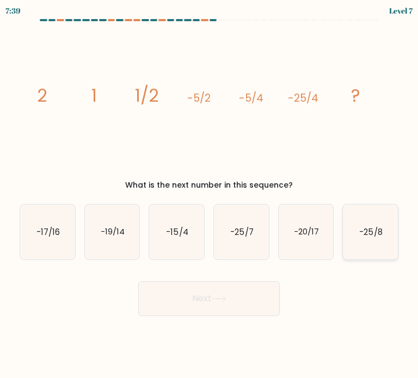
click at [365, 236] on text "-25/8" at bounding box center [371, 231] width 23 height 11
click at [210, 195] on input "f. -25/8" at bounding box center [209, 192] width 1 height 5
radio input "true"
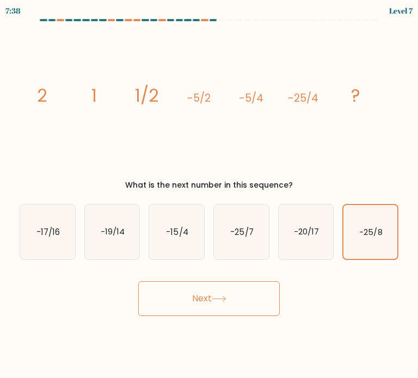
click at [219, 289] on button "Next" at bounding box center [209, 299] width 142 height 35
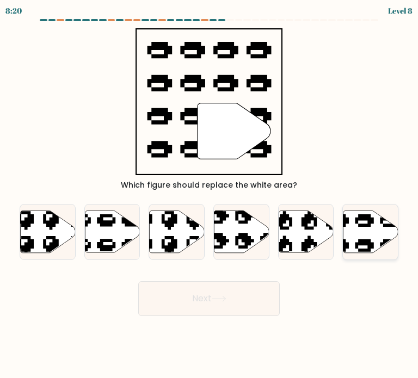
click at [369, 237] on icon at bounding box center [371, 232] width 55 height 42
click at [210, 195] on input "f." at bounding box center [209, 192] width 1 height 5
radio input "true"
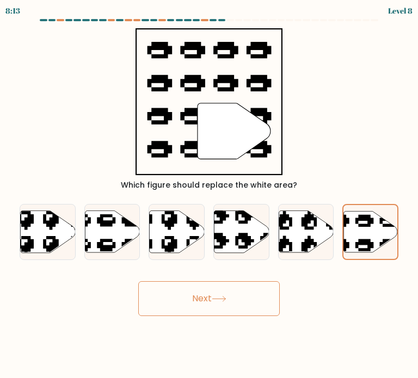
click at [216, 298] on icon at bounding box center [219, 299] width 15 height 6
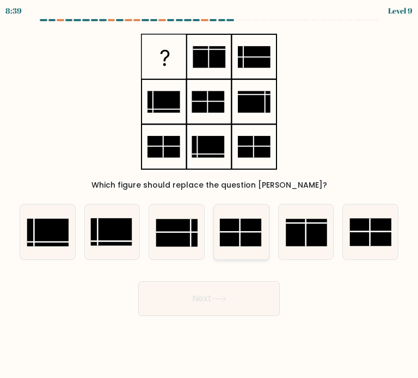
click at [233, 236] on rect at bounding box center [240, 233] width 41 height 28
click at [210, 195] on input "d." at bounding box center [209, 192] width 1 height 5
radio input "true"
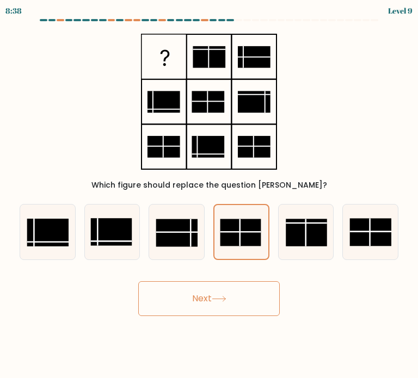
click at [211, 300] on button "Next" at bounding box center [209, 299] width 142 height 35
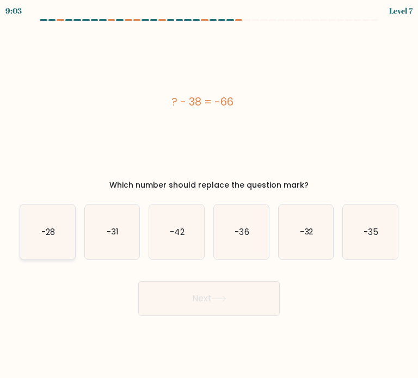
click at [51, 224] on icon "-28" at bounding box center [47, 232] width 55 height 55
click at [209, 195] on input "a. -28" at bounding box center [209, 192] width 1 height 5
radio input "true"
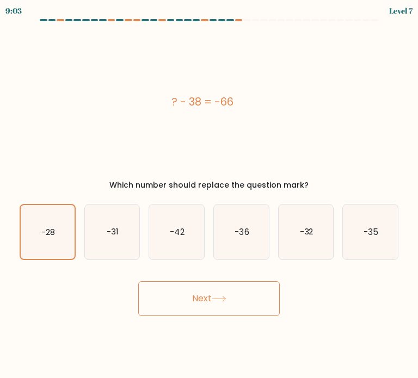
drag, startPoint x: 220, startPoint y: 326, endPoint x: 219, endPoint y: 311, distance: 14.7
click at [220, 322] on body "9:03 Level 7 a." at bounding box center [209, 189] width 418 height 378
click at [219, 311] on button "Next" at bounding box center [209, 299] width 142 height 35
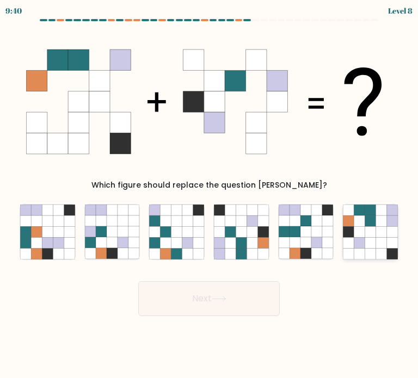
click at [370, 235] on icon at bounding box center [370, 232] width 11 height 11
click at [210, 195] on input "f." at bounding box center [209, 192] width 1 height 5
radio input "true"
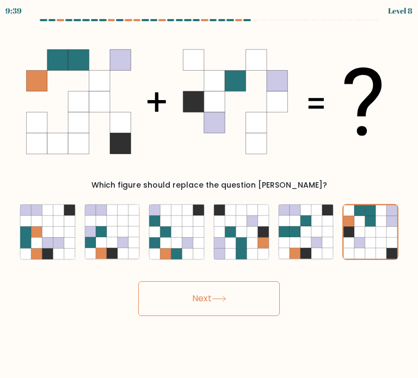
click at [190, 295] on button "Next" at bounding box center [209, 299] width 142 height 35
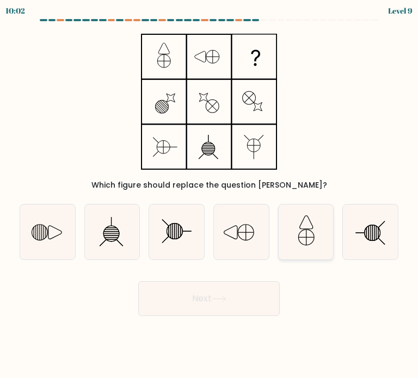
click at [310, 229] on icon at bounding box center [306, 222] width 13 height 13
click at [210, 195] on input "e." at bounding box center [209, 192] width 1 height 5
radio input "true"
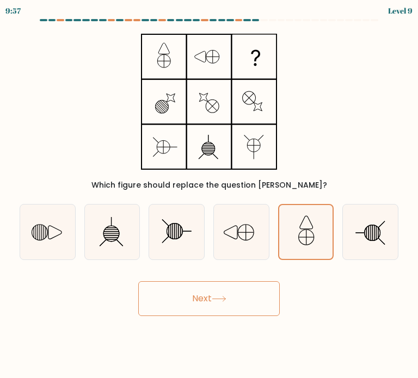
click at [220, 300] on icon at bounding box center [219, 299] width 15 height 6
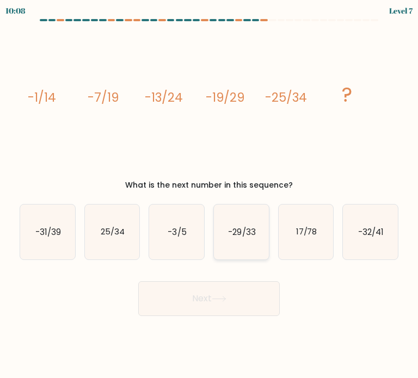
click at [243, 236] on text "-29/33" at bounding box center [241, 231] width 27 height 11
click at [210, 195] on input "d. -29/33" at bounding box center [209, 192] width 1 height 5
radio input "true"
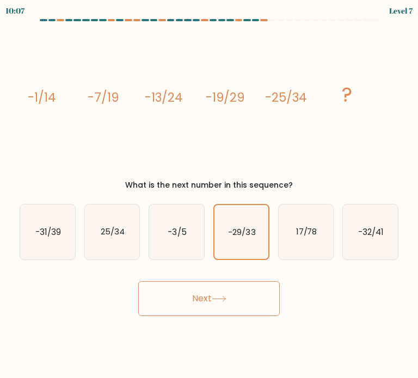
click at [238, 294] on button "Next" at bounding box center [209, 299] width 142 height 35
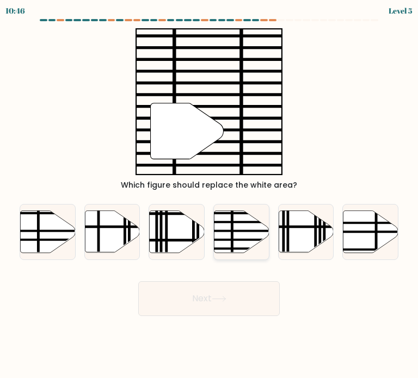
click at [242, 236] on icon at bounding box center [241, 232] width 55 height 42
click at [210, 195] on input "d." at bounding box center [209, 192] width 1 height 5
radio input "true"
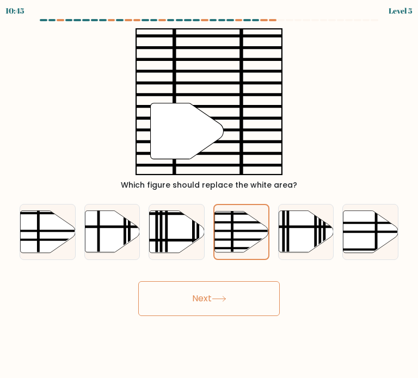
click at [204, 300] on button "Next" at bounding box center [209, 299] width 142 height 35
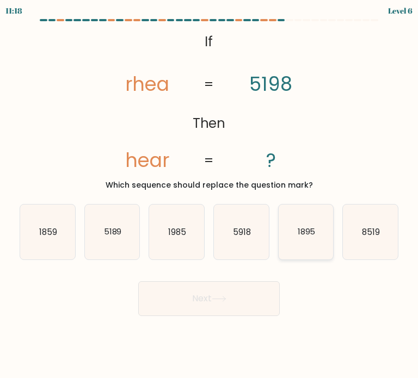
click at [310, 247] on icon "1895" at bounding box center [306, 232] width 55 height 55
click at [210, 195] on input "e. 1895" at bounding box center [209, 192] width 1 height 5
radio input "true"
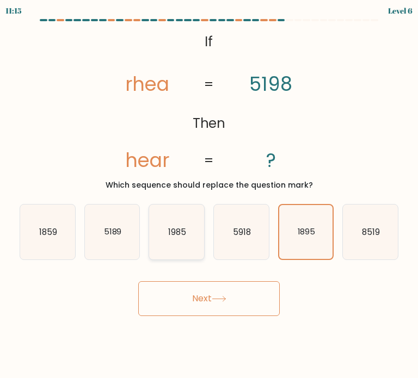
click at [176, 237] on text "1985" at bounding box center [177, 231] width 18 height 11
click at [209, 195] on input "c. 1985" at bounding box center [209, 192] width 1 height 5
radio input "true"
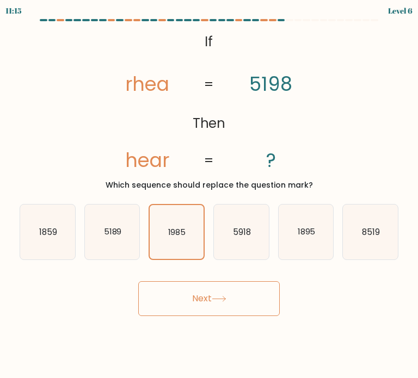
click at [210, 294] on button "Next" at bounding box center [209, 299] width 142 height 35
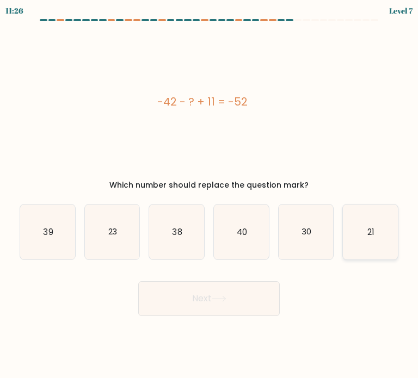
click at [372, 234] on text "21" at bounding box center [371, 231] width 7 height 11
click at [210, 195] on input "f. 21" at bounding box center [209, 192] width 1 height 5
radio input "true"
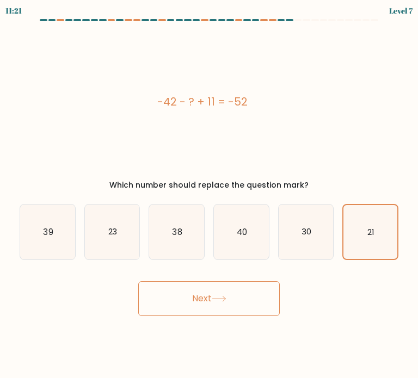
click at [227, 292] on button "Next" at bounding box center [209, 299] width 142 height 35
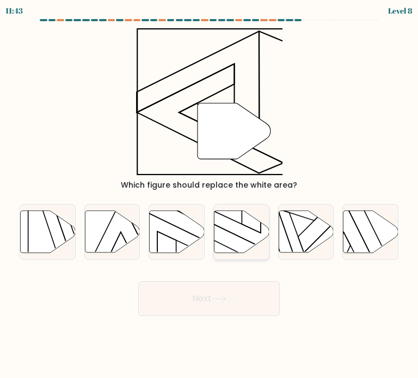
click at [231, 239] on icon at bounding box center [241, 232] width 55 height 42
click at [210, 195] on input "d." at bounding box center [209, 192] width 1 height 5
radio input "true"
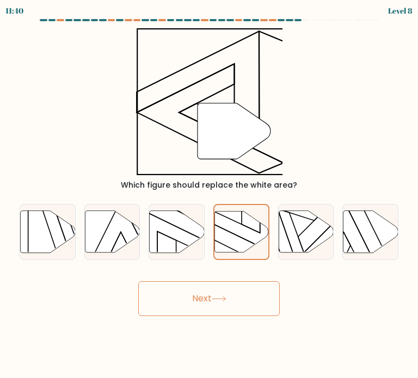
click at [240, 306] on button "Next" at bounding box center [209, 299] width 142 height 35
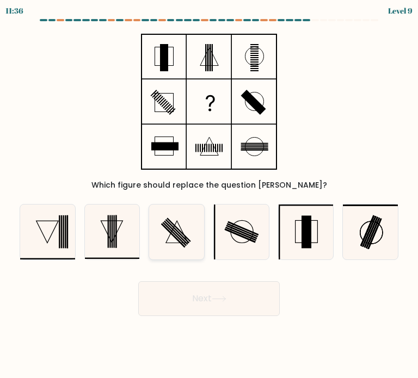
click at [172, 234] on rect at bounding box center [173, 235] width 24 height 24
click at [209, 195] on input "c." at bounding box center [209, 192] width 1 height 5
radio input "true"
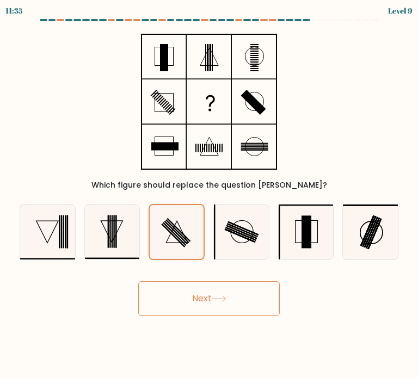
click at [218, 298] on icon at bounding box center [219, 299] width 15 height 6
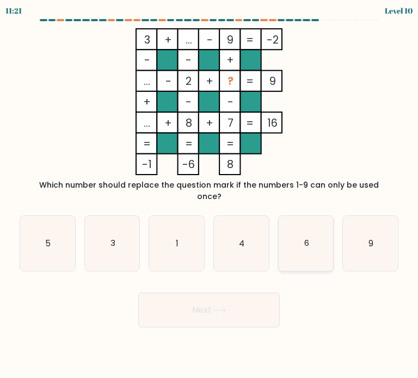
click at [309, 223] on icon "6" at bounding box center [306, 243] width 55 height 55
click at [210, 195] on input "e. 6" at bounding box center [209, 192] width 1 height 5
radio input "true"
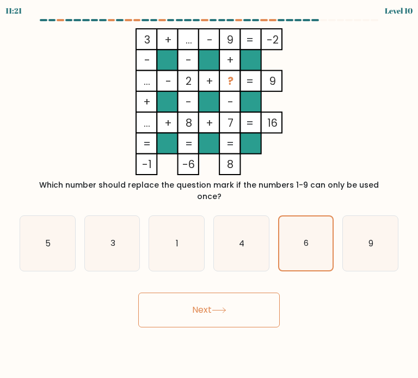
click at [211, 295] on button "Next" at bounding box center [209, 310] width 142 height 35
click at [213, 293] on button "Next" at bounding box center [209, 310] width 142 height 35
click at [319, 304] on div "Next" at bounding box center [209, 306] width 392 height 43
click at [307, 238] on text "6" at bounding box center [306, 243] width 5 height 11
click at [210, 195] on input "e. 6" at bounding box center [209, 192] width 1 height 5
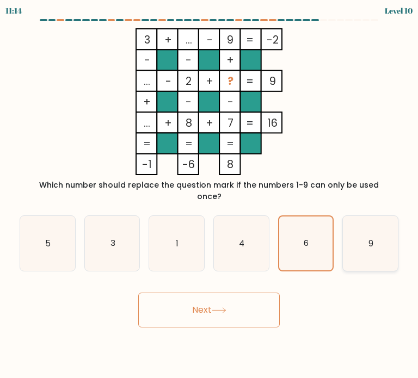
click at [373, 237] on text "9" at bounding box center [371, 242] width 5 height 11
click at [210, 195] on input "f. 9" at bounding box center [209, 192] width 1 height 5
radio input "true"
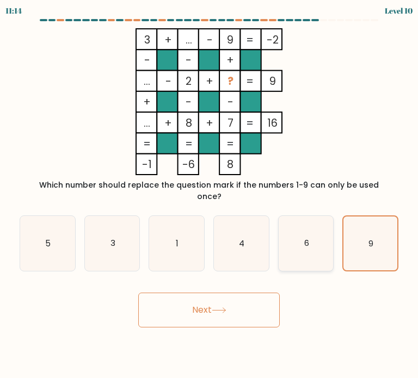
click at [312, 233] on icon "6" at bounding box center [306, 243] width 55 height 55
click at [210, 195] on input "e. 6" at bounding box center [209, 192] width 1 height 5
radio input "true"
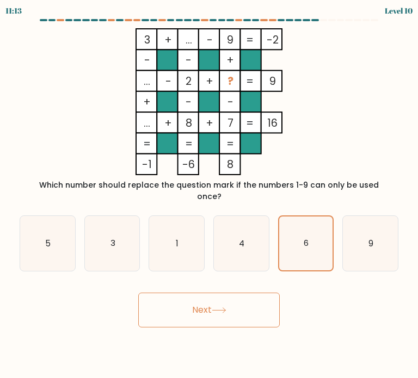
click at [223, 305] on button "Next" at bounding box center [209, 310] width 142 height 35
click at [208, 296] on button "Next" at bounding box center [209, 310] width 142 height 35
click at [329, 302] on div "Next" at bounding box center [209, 306] width 392 height 43
click at [211, 298] on button "Next" at bounding box center [209, 310] width 142 height 35
click at [211, 297] on button "Next" at bounding box center [209, 310] width 142 height 35
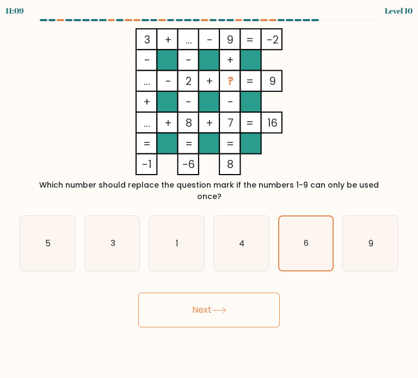
click at [211, 297] on button "Next" at bounding box center [209, 310] width 142 height 35
click at [224, 303] on button "Next" at bounding box center [209, 310] width 142 height 35
click at [224, 302] on button "Next" at bounding box center [209, 310] width 142 height 35
click at [225, 308] on icon at bounding box center [219, 311] width 15 height 6
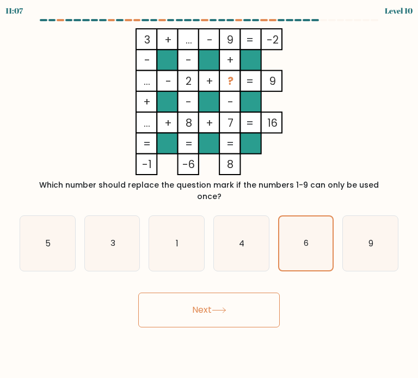
click at [227, 308] on icon at bounding box center [219, 311] width 15 height 6
click at [227, 295] on button "Next" at bounding box center [209, 310] width 142 height 35
click at [280, 226] on icon "6" at bounding box center [306, 244] width 54 height 54
click at [210, 195] on input "e. 6" at bounding box center [209, 192] width 1 height 5
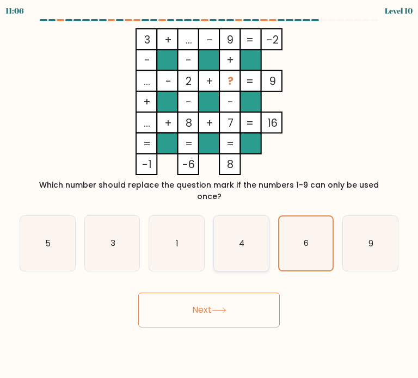
click at [258, 231] on icon "4" at bounding box center [241, 243] width 55 height 55
click at [210, 195] on input "d. 4" at bounding box center [209, 192] width 1 height 5
radio input "true"
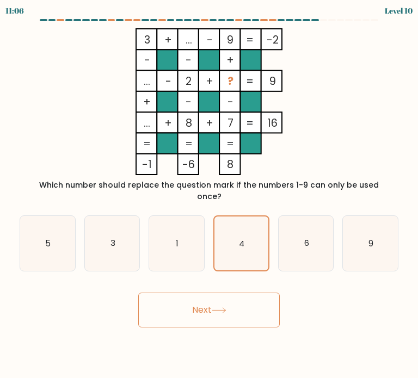
click at [230, 296] on button "Next" at bounding box center [209, 310] width 142 height 35
click at [190, 241] on icon "1" at bounding box center [176, 243] width 55 height 55
click at [209, 195] on input "c. 1" at bounding box center [209, 192] width 1 height 5
radio input "true"
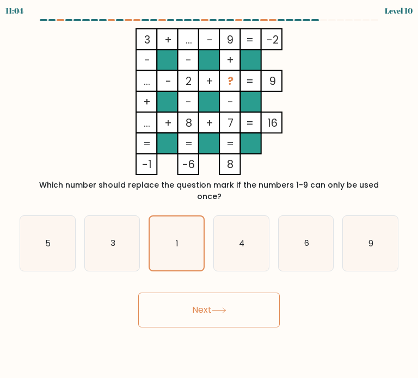
click at [213, 311] on button "Next" at bounding box center [209, 310] width 142 height 35
drag, startPoint x: 136, startPoint y: 251, endPoint x: 138, endPoint y: 259, distance: 7.9
click at [136, 251] on icon "3" at bounding box center [112, 243] width 55 height 55
click at [209, 195] on input "b. 3" at bounding box center [209, 192] width 1 height 5
radio input "true"
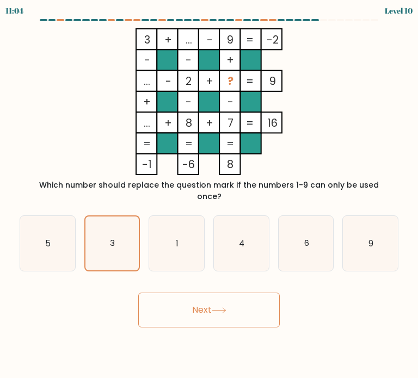
drag, startPoint x: 194, startPoint y: 302, endPoint x: 102, endPoint y: 263, distance: 99.5
click at [194, 302] on button "Next" at bounding box center [209, 310] width 142 height 35
click at [85, 243] on icon "3" at bounding box center [112, 244] width 54 height 54
click at [209, 195] on input "b. 3" at bounding box center [209, 192] width 1 height 5
click at [59, 245] on icon "5" at bounding box center [47, 243] width 55 height 55
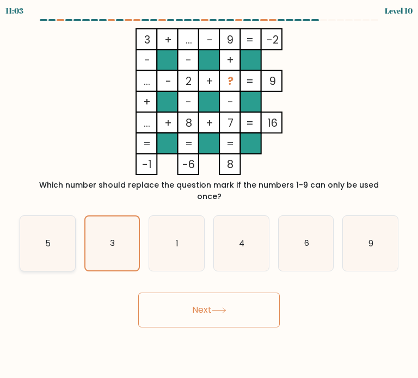
click at [209, 195] on input "a. 5" at bounding box center [209, 192] width 1 height 5
radio input "true"
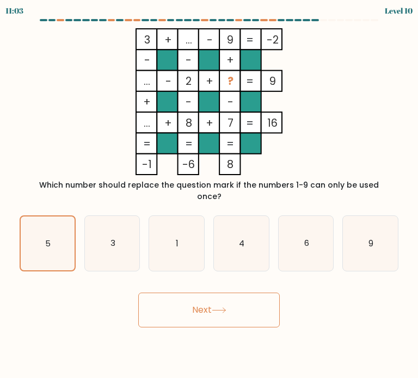
click at [192, 304] on button "Next" at bounding box center [209, 310] width 142 height 35
click at [298, 250] on icon "6" at bounding box center [306, 243] width 55 height 55
click at [210, 195] on input "e. 6" at bounding box center [209, 192] width 1 height 5
radio input "true"
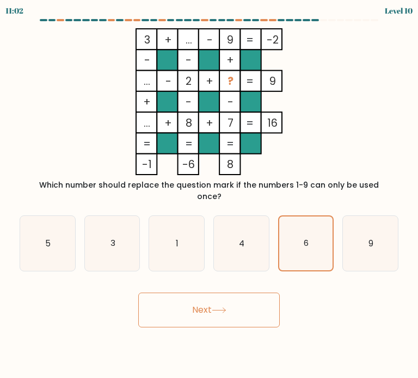
click at [206, 298] on button "Next" at bounding box center [209, 310] width 142 height 35
drag, startPoint x: 206, startPoint y: 298, endPoint x: 241, endPoint y: 277, distance: 40.6
click at [206, 299] on button "Next" at bounding box center [209, 310] width 142 height 35
click at [240, 293] on button "Next" at bounding box center [209, 310] width 142 height 35
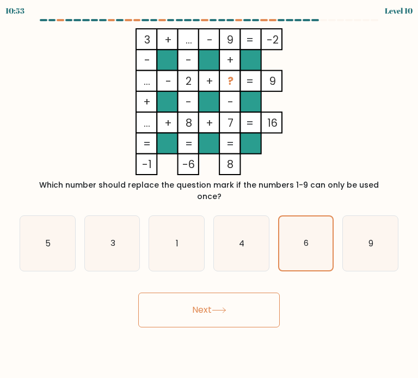
click at [240, 293] on button "Next" at bounding box center [209, 310] width 142 height 35
click at [238, 293] on button "Next" at bounding box center [209, 310] width 142 height 35
click at [234, 293] on button "Next" at bounding box center [209, 310] width 142 height 35
click at [233, 293] on button "Next" at bounding box center [209, 310] width 142 height 35
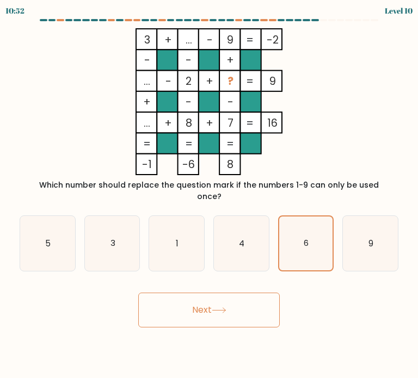
click at [232, 293] on button "Next" at bounding box center [209, 310] width 142 height 35
click at [231, 293] on button "Next" at bounding box center [209, 310] width 142 height 35
drag, startPoint x: 231, startPoint y: 291, endPoint x: 252, endPoint y: 261, distance: 36.4
click at [232, 293] on button "Next" at bounding box center [209, 310] width 142 height 35
click at [282, 207] on div "a. 5 b. 3 c. 1 d." at bounding box center [209, 239] width 388 height 65
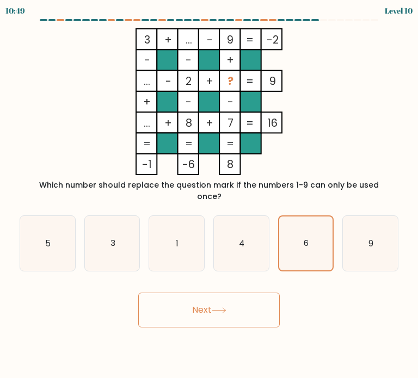
click at [231, 293] on button "Next" at bounding box center [209, 310] width 142 height 35
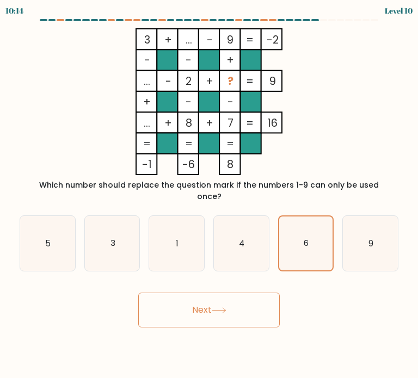
click at [217, 294] on button "Next" at bounding box center [209, 310] width 142 height 35
click at [215, 295] on button "Next" at bounding box center [209, 310] width 142 height 35
click at [215, 296] on button "Next" at bounding box center [209, 310] width 142 height 35
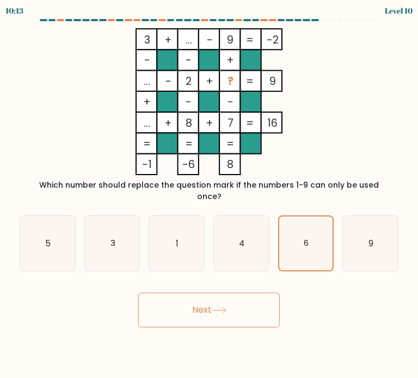
click at [215, 296] on button "Next" at bounding box center [209, 310] width 142 height 35
click at [215, 295] on button "Next" at bounding box center [209, 310] width 142 height 35
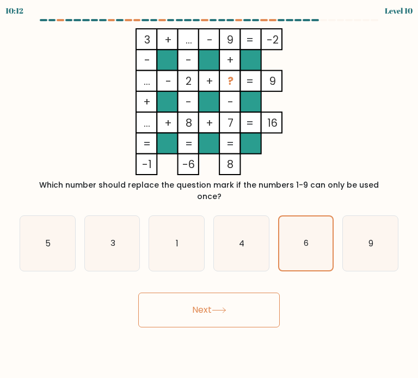
click at [215, 294] on button "Next" at bounding box center [209, 310] width 142 height 35
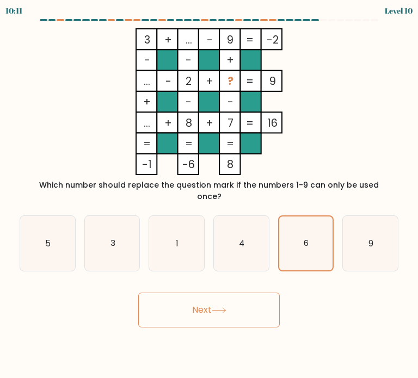
click at [215, 294] on button "Next" at bounding box center [209, 310] width 142 height 35
click at [216, 294] on button "Next" at bounding box center [209, 310] width 142 height 35
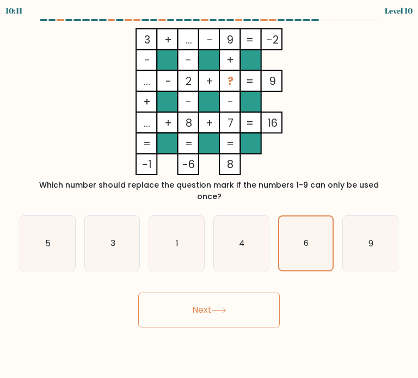
click at [216, 294] on button "Next" at bounding box center [209, 310] width 142 height 35
click at [216, 295] on button "Next" at bounding box center [209, 310] width 142 height 35
click at [199, 303] on button "Next" at bounding box center [209, 310] width 142 height 35
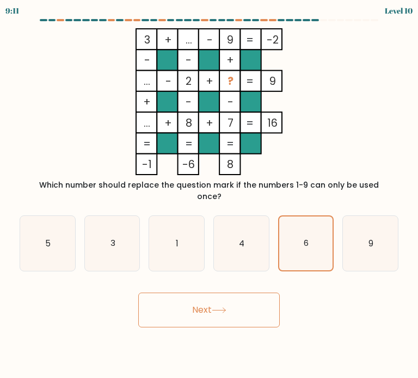
click at [201, 304] on button "Next" at bounding box center [209, 310] width 142 height 35
click at [202, 301] on button "Next" at bounding box center [209, 310] width 142 height 35
click at [203, 301] on button "Next" at bounding box center [209, 310] width 142 height 35
click at [204, 301] on button "Next" at bounding box center [209, 310] width 142 height 35
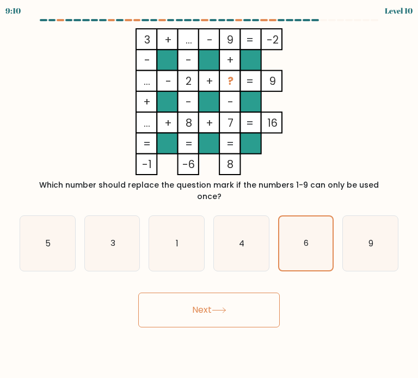
click at [205, 300] on button "Next" at bounding box center [209, 310] width 142 height 35
click at [205, 298] on button "Next" at bounding box center [209, 310] width 142 height 35
click at [206, 298] on button "Next" at bounding box center [209, 310] width 142 height 35
click at [206, 295] on button "Next" at bounding box center [209, 310] width 142 height 35
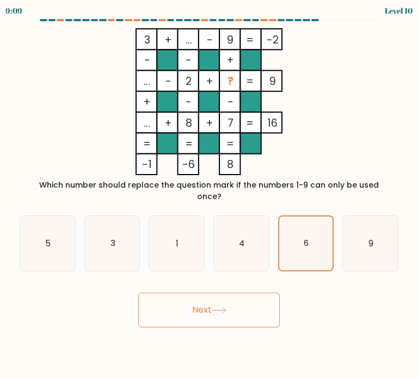
drag, startPoint x: 206, startPoint y: 294, endPoint x: 204, endPoint y: 284, distance: 9.6
click at [206, 293] on button "Next" at bounding box center [209, 310] width 142 height 35
click at [209, 295] on button "Next" at bounding box center [209, 310] width 142 height 35
click at [210, 295] on button "Next" at bounding box center [209, 310] width 142 height 35
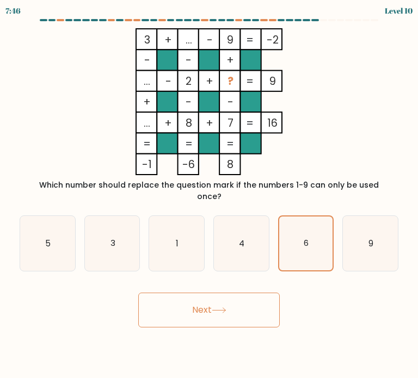
click at [210, 295] on button "Next" at bounding box center [209, 310] width 142 height 35
click at [223, 293] on button "Next" at bounding box center [209, 310] width 142 height 35
click at [222, 295] on button "Next" at bounding box center [209, 310] width 142 height 35
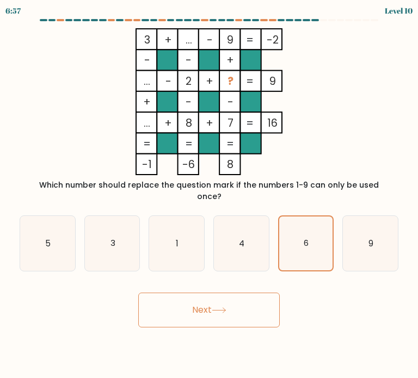
click at [222, 295] on button "Next" at bounding box center [209, 310] width 142 height 35
click at [222, 296] on button "Next" at bounding box center [209, 310] width 142 height 35
click at [222, 295] on button "Next" at bounding box center [209, 310] width 142 height 35
click at [222, 294] on button "Next" at bounding box center [209, 310] width 142 height 35
click at [222, 293] on button "Next" at bounding box center [209, 310] width 142 height 35
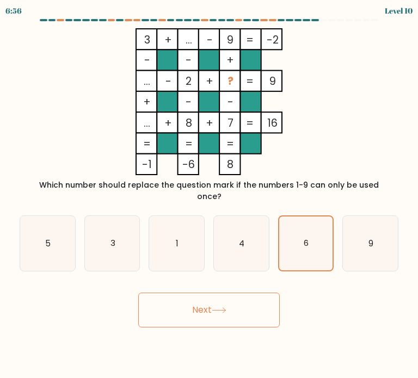
click at [222, 293] on button "Next" at bounding box center [209, 310] width 142 height 35
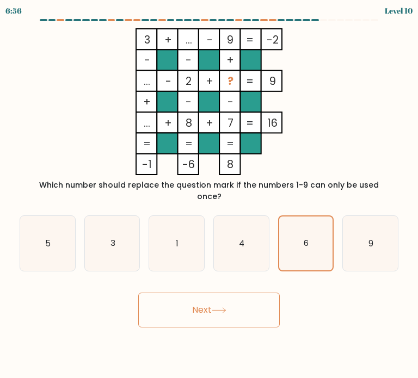
click at [222, 293] on button "Next" at bounding box center [209, 310] width 142 height 35
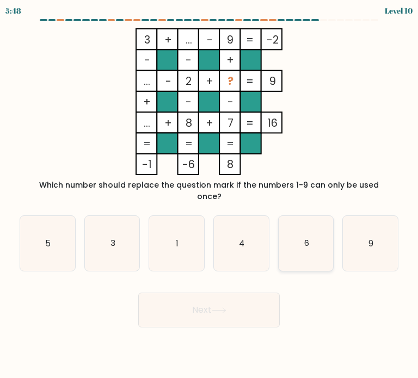
click at [320, 233] on icon "6" at bounding box center [306, 243] width 55 height 55
click at [210, 195] on input "e. 6" at bounding box center [209, 192] width 1 height 5
radio input "true"
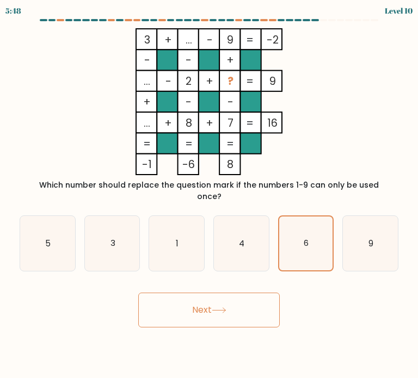
click at [213, 293] on button "Next" at bounding box center [209, 310] width 142 height 35
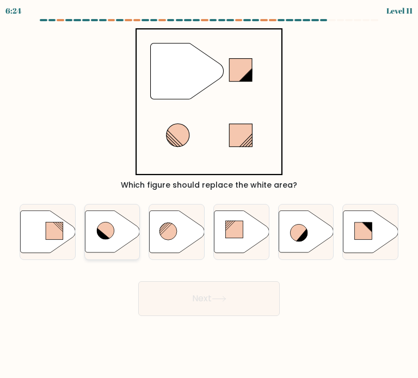
click at [118, 235] on icon at bounding box center [112, 232] width 55 height 42
click at [209, 195] on input "b." at bounding box center [209, 192] width 1 height 5
radio input "true"
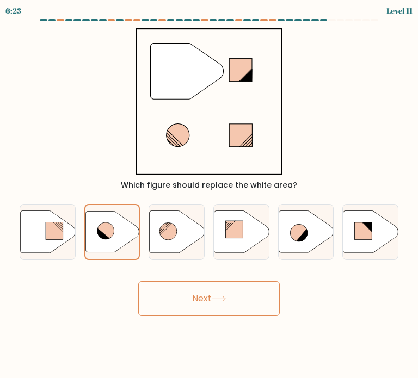
click at [205, 291] on button "Next" at bounding box center [209, 299] width 142 height 35
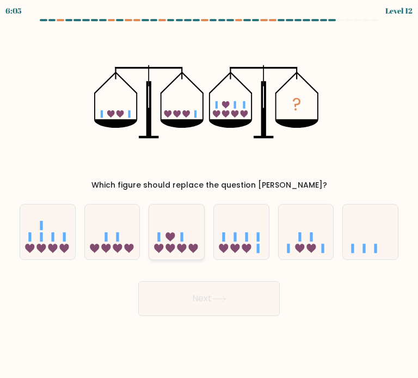
click at [184, 251] on icon at bounding box center [182, 248] width 9 height 9
click at [209, 195] on input "c." at bounding box center [209, 192] width 1 height 5
radio input "true"
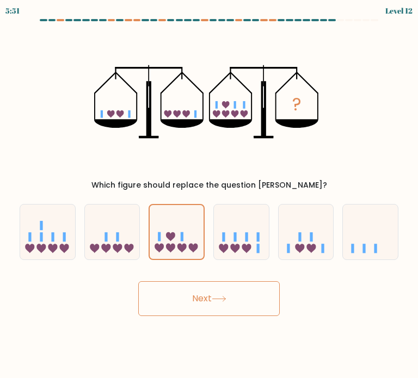
drag, startPoint x: 242, startPoint y: 244, endPoint x: 232, endPoint y: 275, distance: 32.6
click at [242, 242] on icon at bounding box center [241, 232] width 55 height 45
click at [210, 195] on input "d." at bounding box center [209, 192] width 1 height 5
radio input "true"
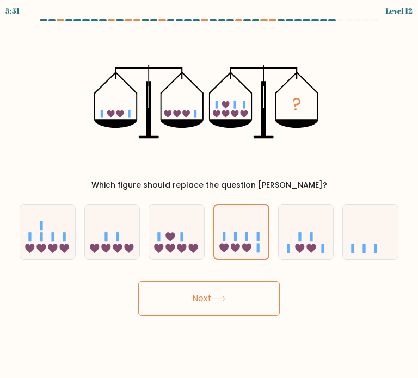
click at [225, 317] on body "5:51 Level 12" at bounding box center [209, 189] width 418 height 378
click at [221, 307] on button "Next" at bounding box center [209, 299] width 142 height 35
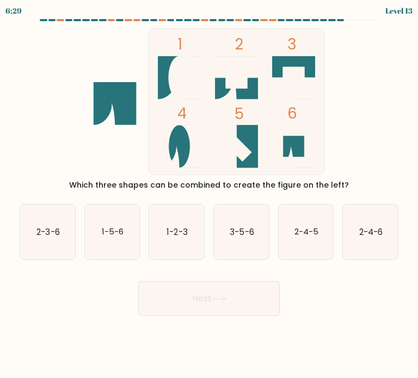
click at [91, 150] on icon "1 2 3 4 5 6" at bounding box center [209, 101] width 293 height 147
click at [31, 235] on icon "2-3-6" at bounding box center [47, 232] width 55 height 55
click at [209, 195] on input "a. 2-3-6" at bounding box center [209, 192] width 1 height 5
radio input "true"
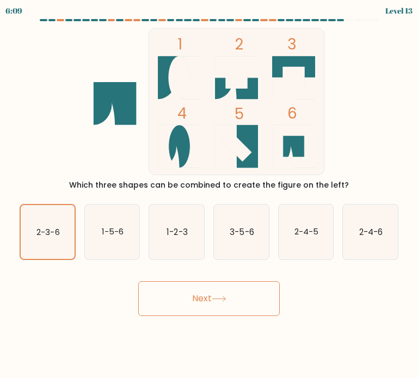
click at [220, 300] on icon at bounding box center [219, 299] width 15 height 6
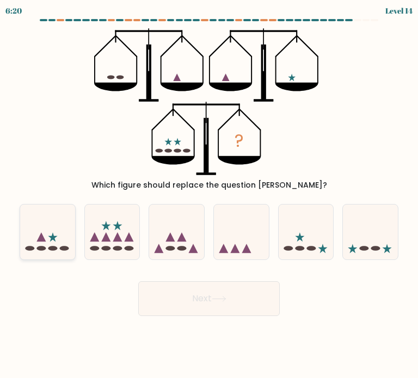
click at [51, 243] on icon at bounding box center [47, 232] width 55 height 45
click at [209, 195] on input "a." at bounding box center [209, 192] width 1 height 5
radio input "true"
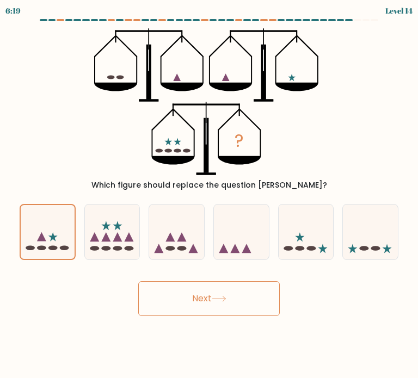
click at [226, 296] on icon at bounding box center [219, 299] width 15 height 6
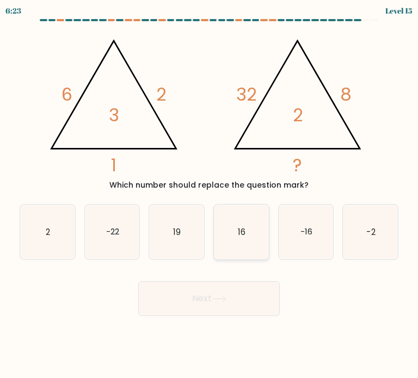
click at [256, 220] on icon "16" at bounding box center [241, 232] width 55 height 55
click at [210, 195] on input "d. 16" at bounding box center [209, 192] width 1 height 5
radio input "true"
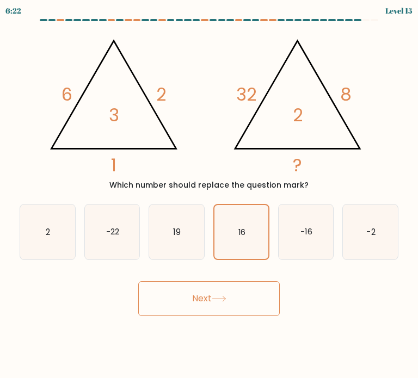
click at [216, 300] on icon at bounding box center [219, 299] width 15 height 6
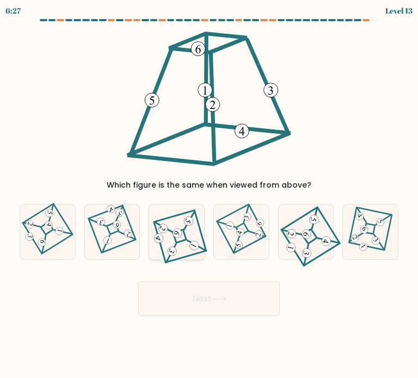
click at [180, 241] on icon at bounding box center [176, 232] width 49 height 44
click at [209, 195] on input "c." at bounding box center [209, 192] width 1 height 5
radio input "true"
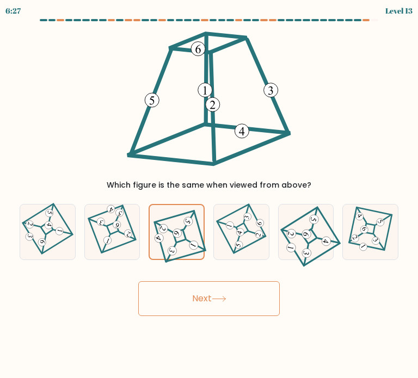
click at [196, 294] on button "Next" at bounding box center [209, 299] width 142 height 35
